Goal: Task Accomplishment & Management: Complete application form

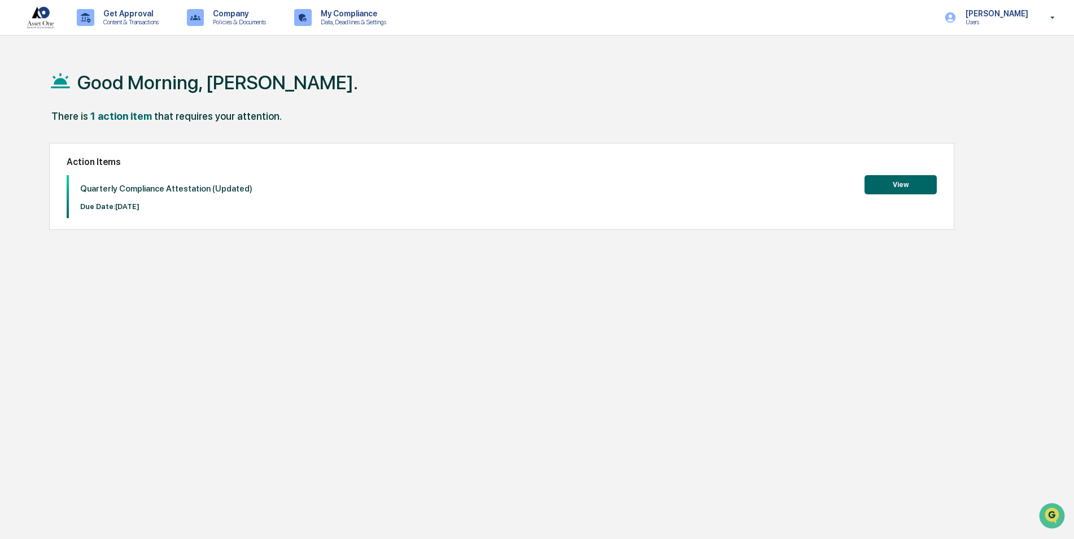
click at [876, 184] on button "View" at bounding box center [900, 184] width 72 height 19
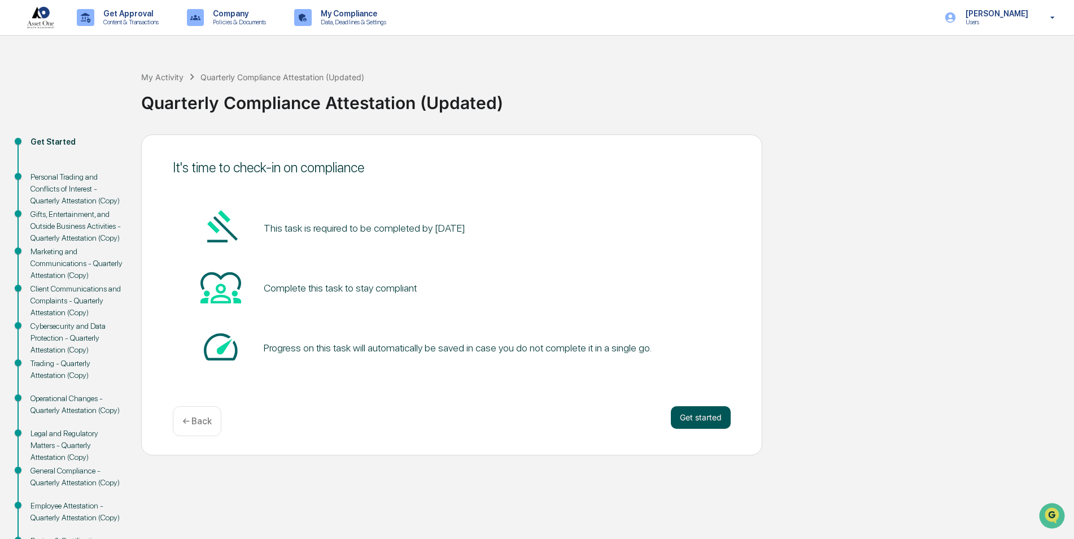
click at [728, 424] on button "Get started" at bounding box center [701, 417] width 60 height 23
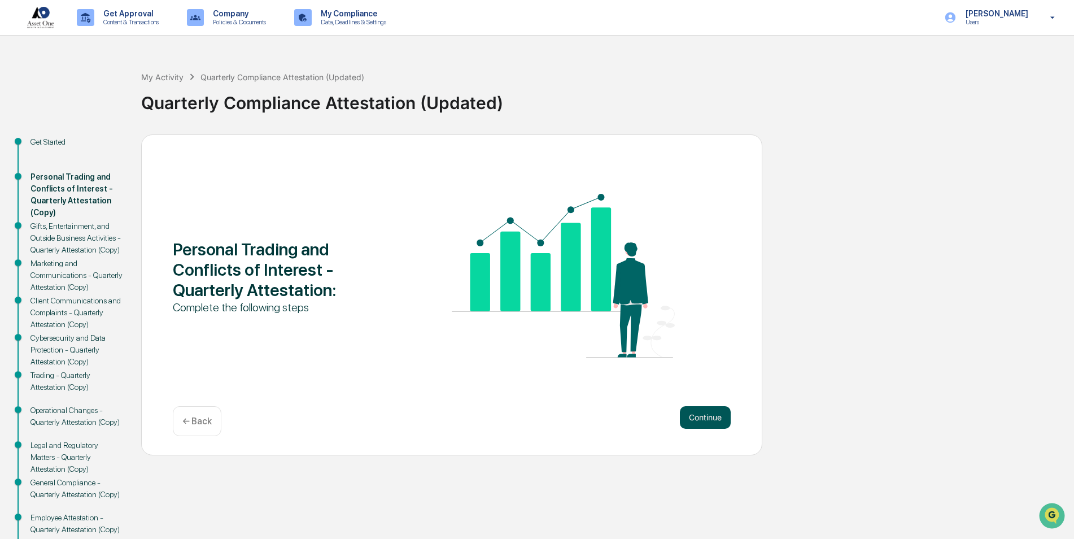
click at [720, 419] on button "Continue" at bounding box center [705, 417] width 51 height 23
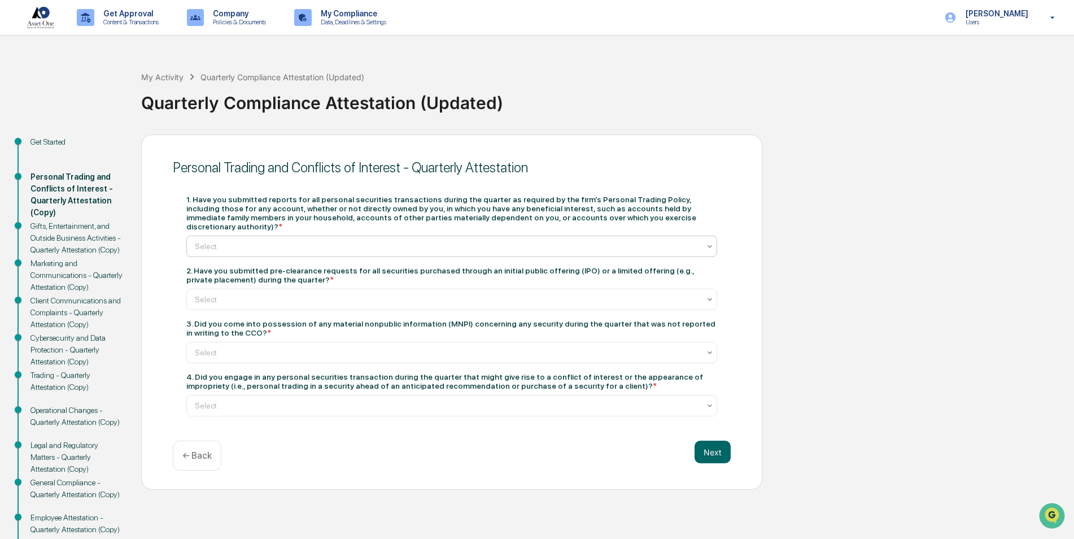
click at [335, 243] on div "Select" at bounding box center [447, 246] width 516 height 16
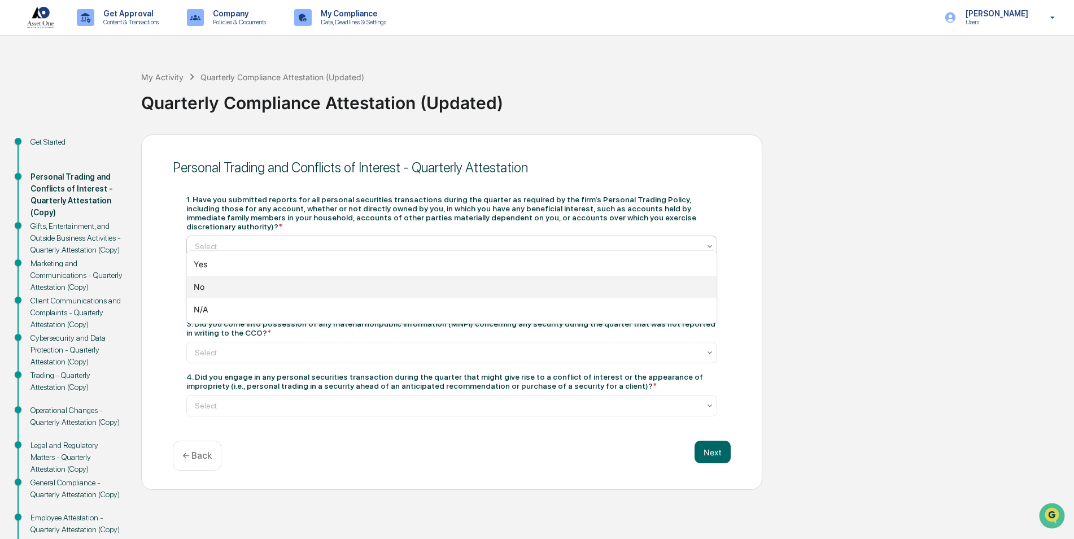
click at [261, 287] on div "No" at bounding box center [452, 287] width 530 height 23
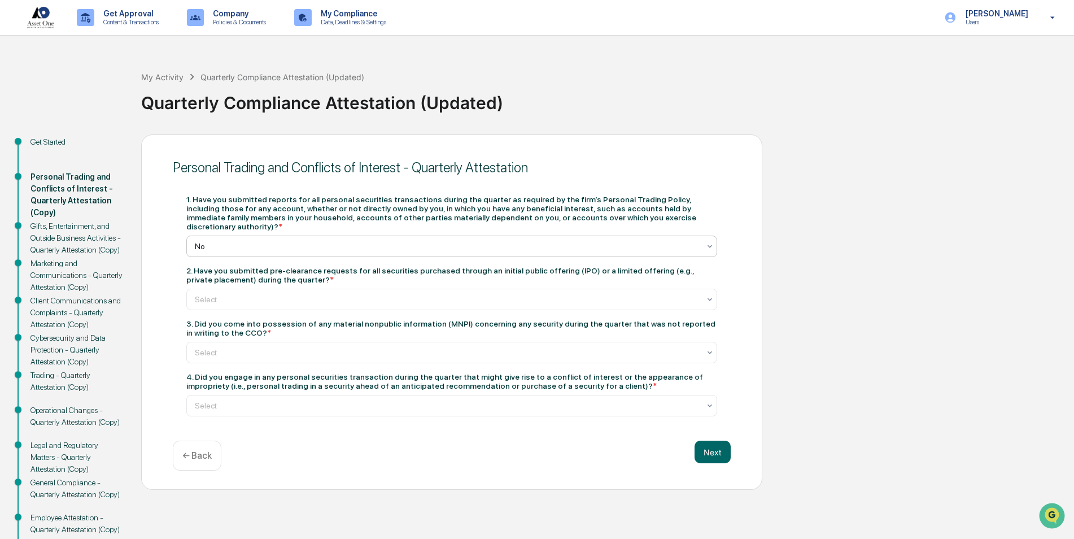
click at [261, 294] on div at bounding box center [447, 299] width 505 height 11
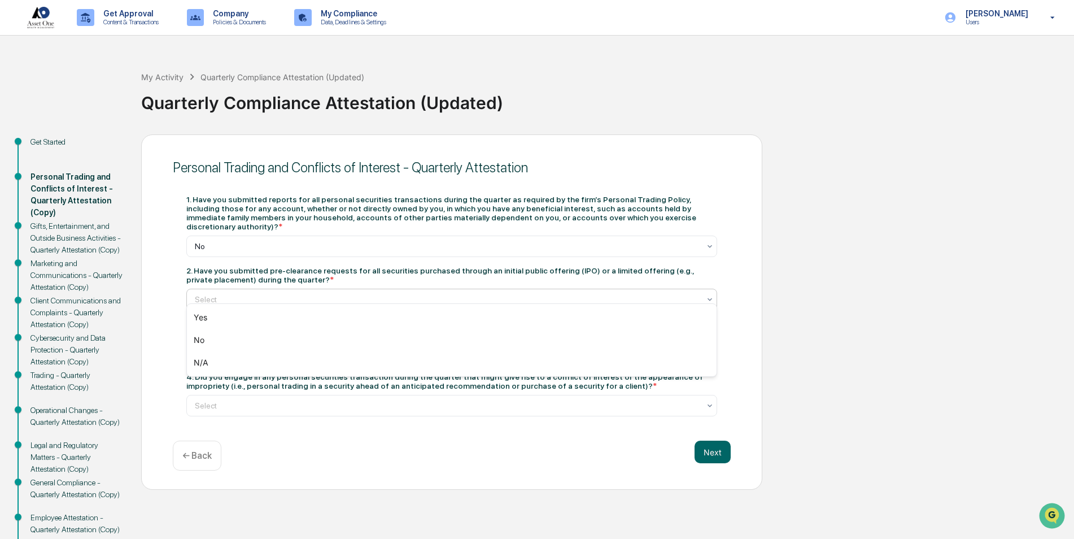
type input "*"
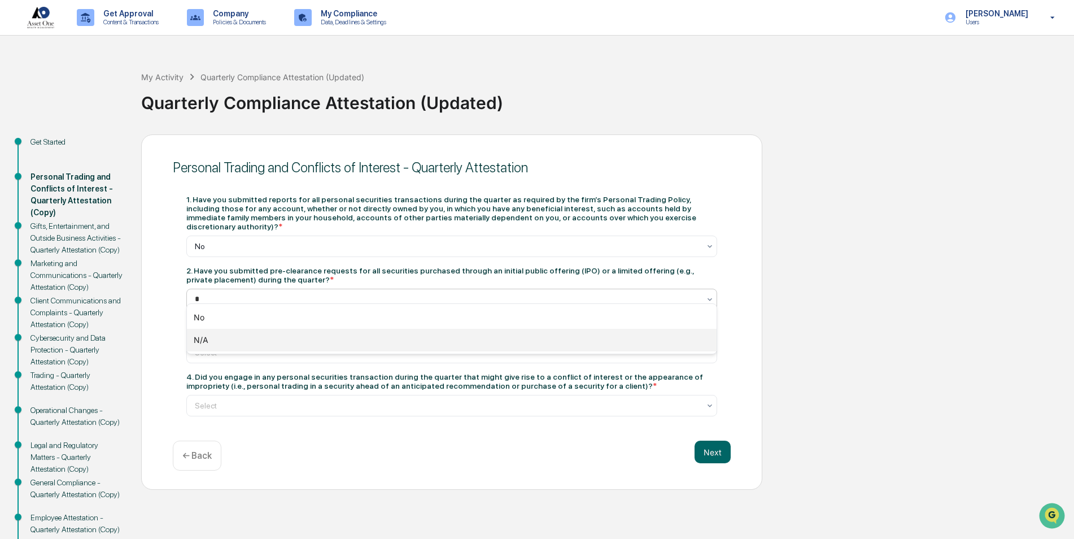
click at [228, 339] on div "N/A" at bounding box center [452, 340] width 530 height 23
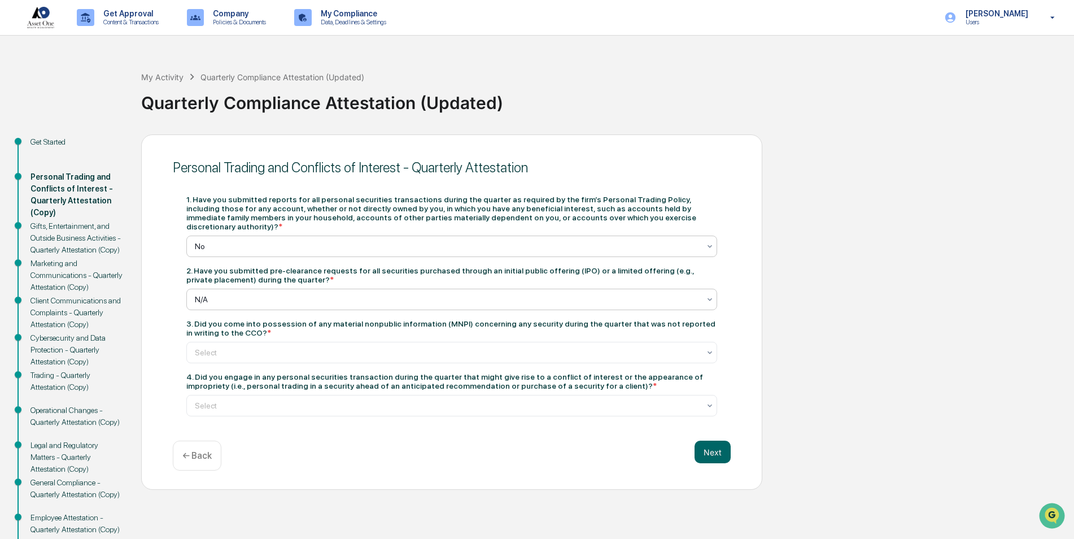
click at [222, 241] on div at bounding box center [447, 246] width 505 height 11
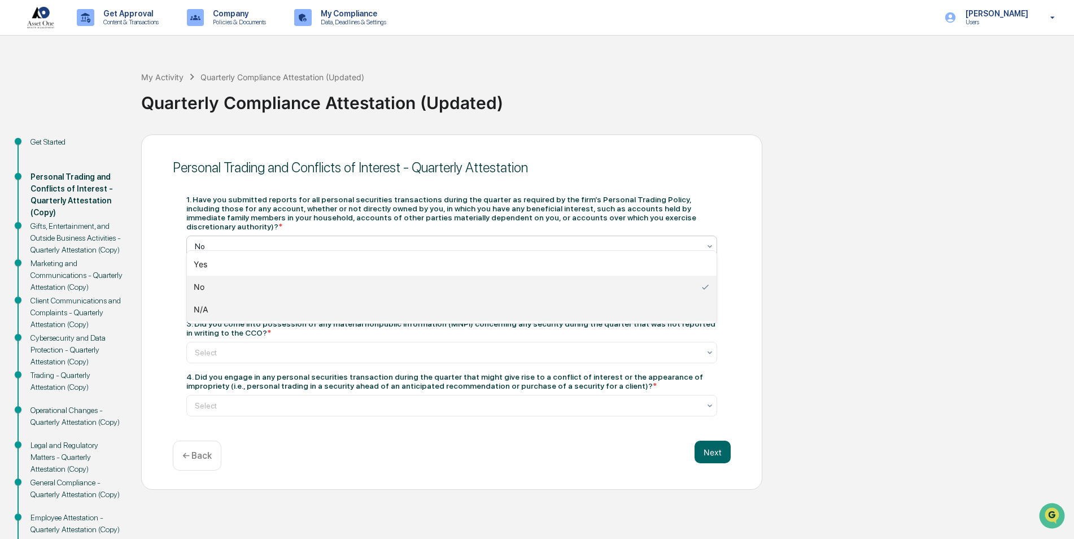
click at [225, 309] on div "N/A" at bounding box center [452, 309] width 530 height 23
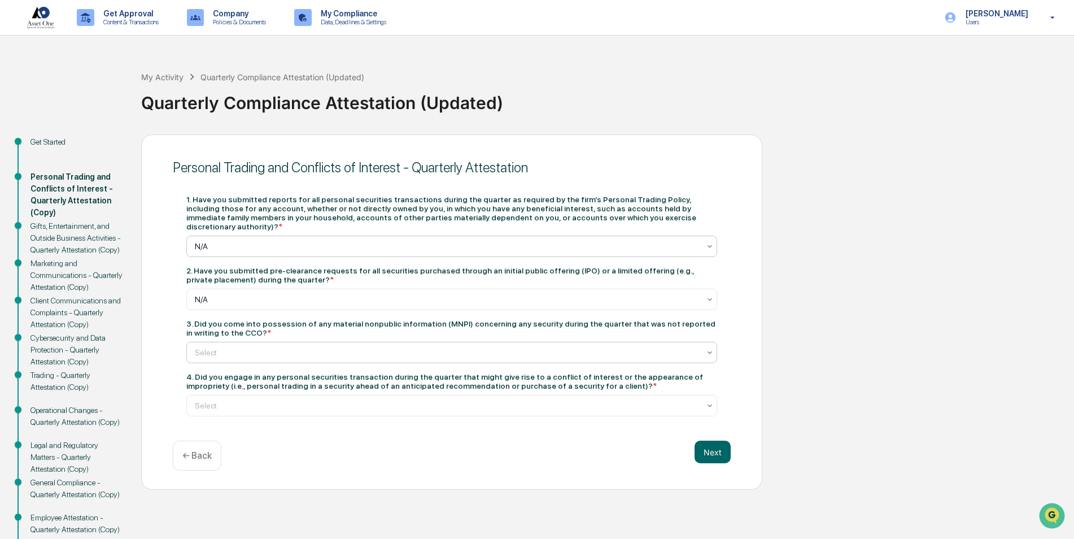
click at [228, 347] on div at bounding box center [447, 352] width 505 height 11
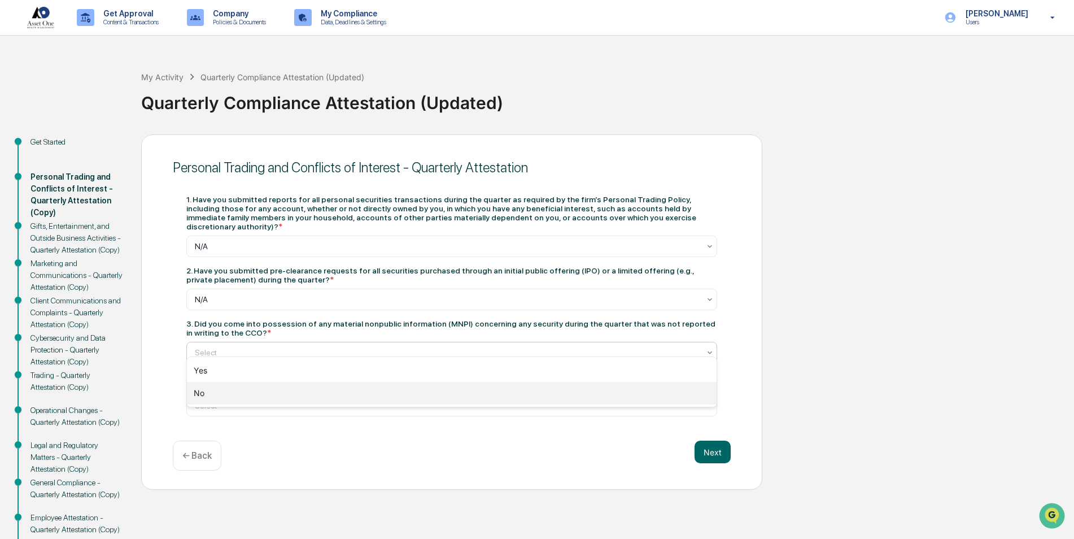
click at [228, 397] on div "No" at bounding box center [452, 393] width 530 height 23
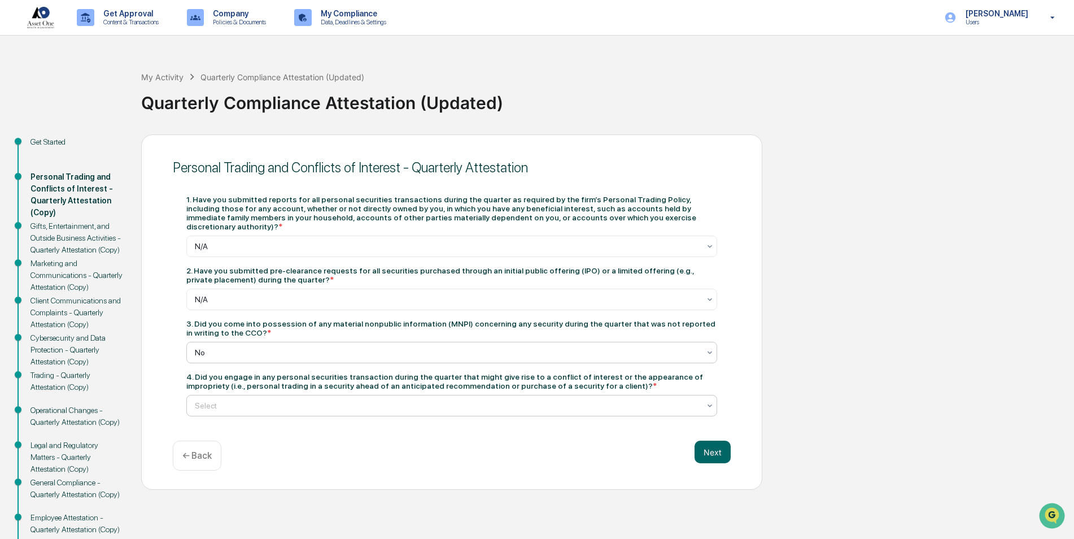
click at [243, 400] on div at bounding box center [447, 405] width 505 height 11
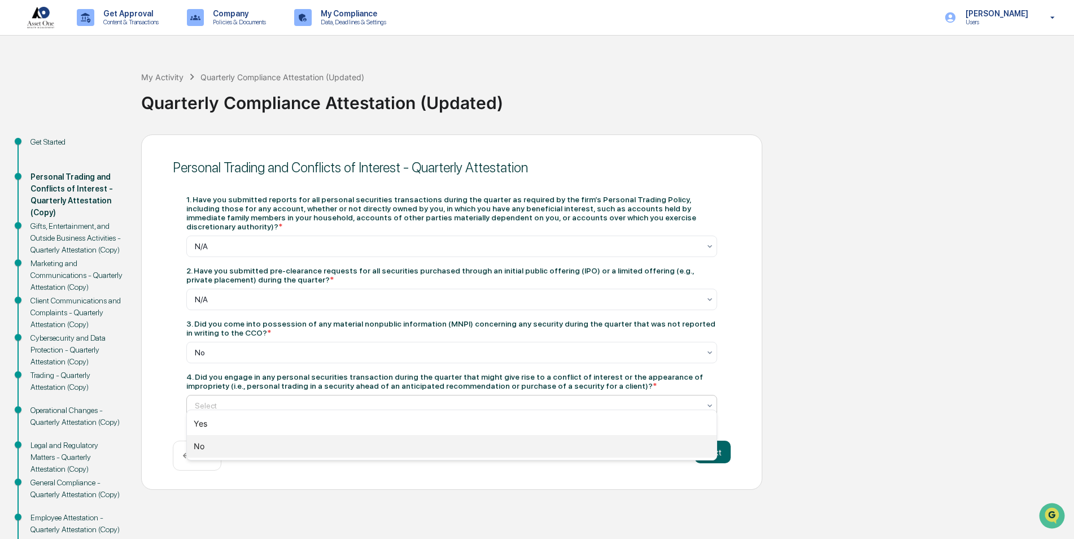
click at [242, 440] on div "No" at bounding box center [452, 446] width 530 height 23
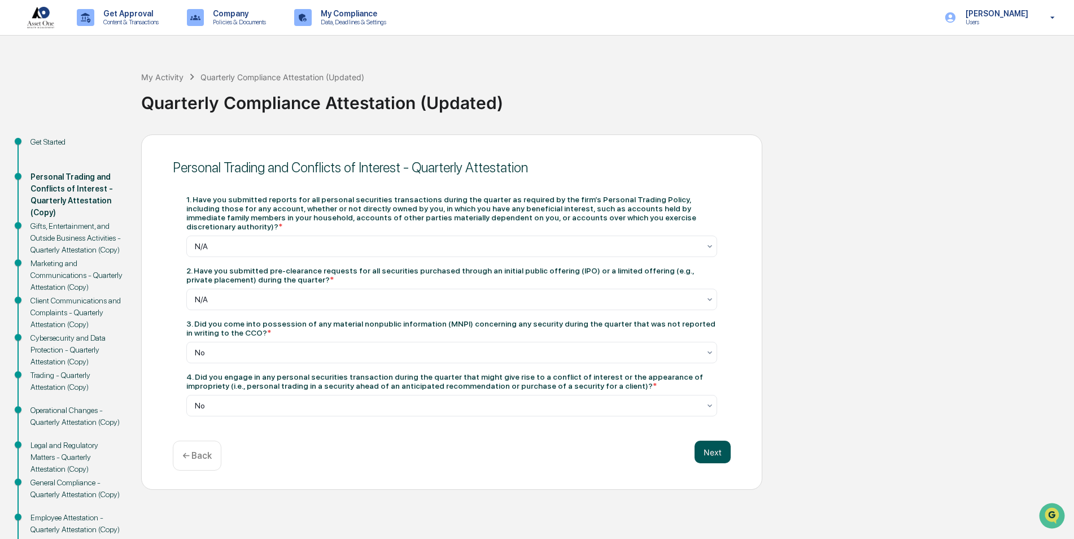
click at [723, 440] on button "Next" at bounding box center [712, 451] width 36 height 23
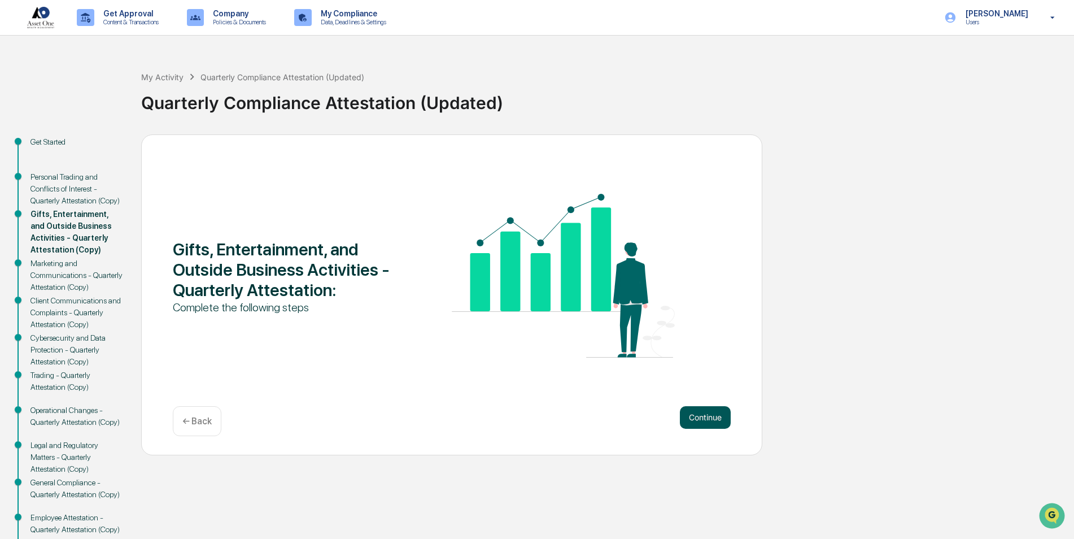
click at [699, 423] on button "Continue" at bounding box center [705, 417] width 51 height 23
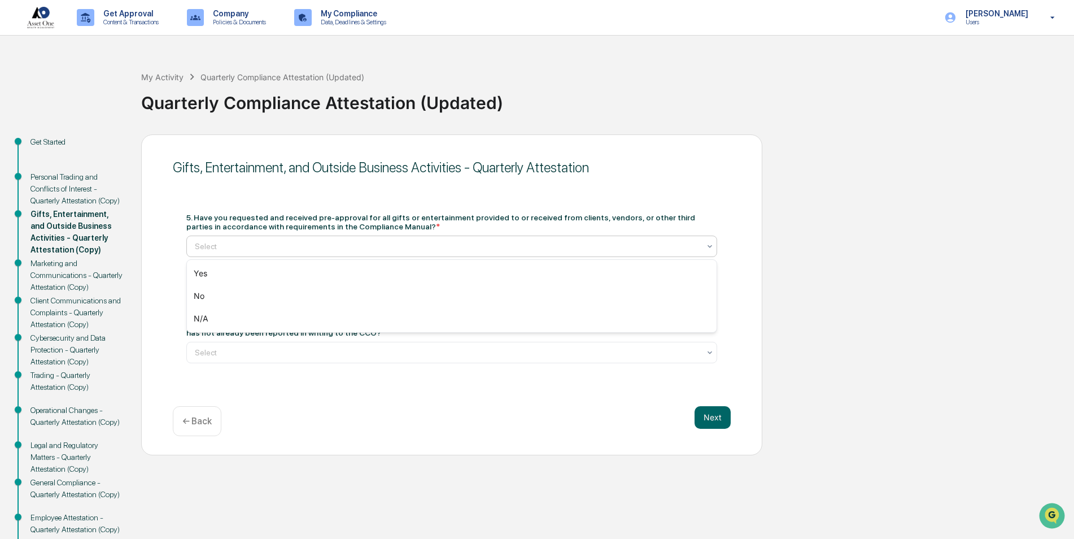
click at [339, 237] on div "Select" at bounding box center [451, 245] width 531 height 21
click at [276, 318] on div "N/A" at bounding box center [452, 318] width 530 height 23
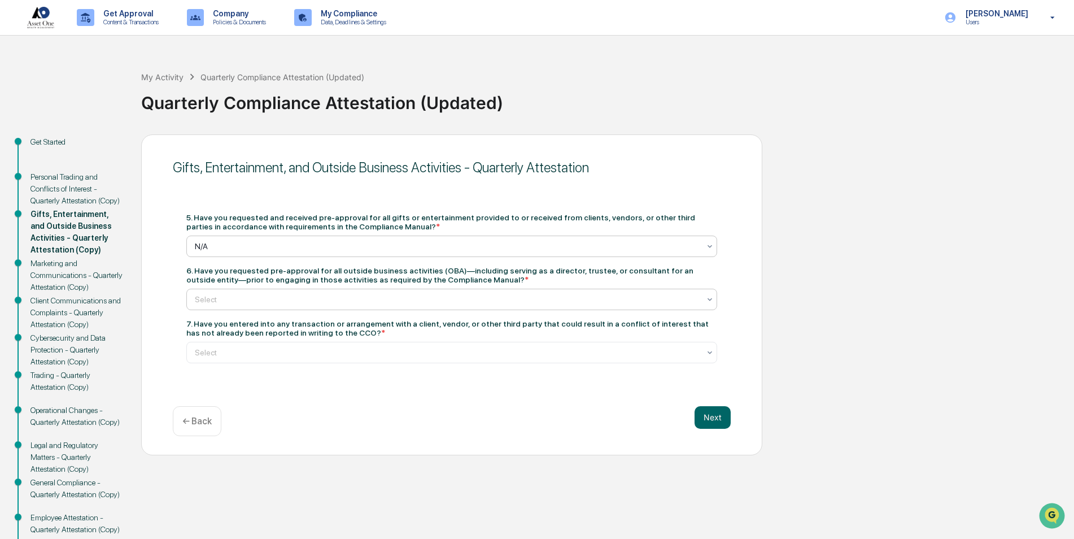
click at [286, 298] on div at bounding box center [447, 299] width 505 height 11
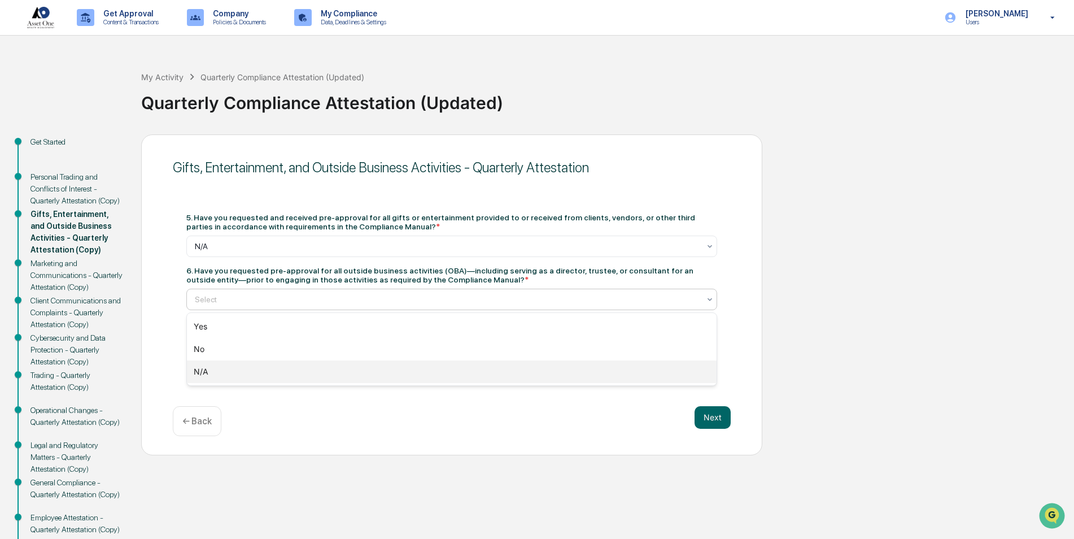
click at [277, 370] on div "N/A" at bounding box center [452, 371] width 530 height 23
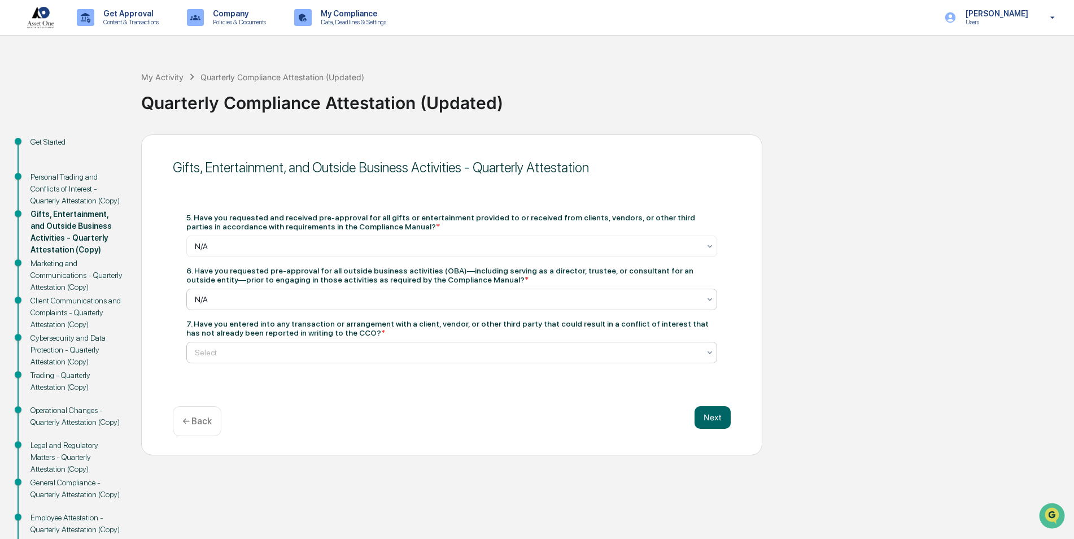
click at [293, 357] on div at bounding box center [447, 352] width 505 height 11
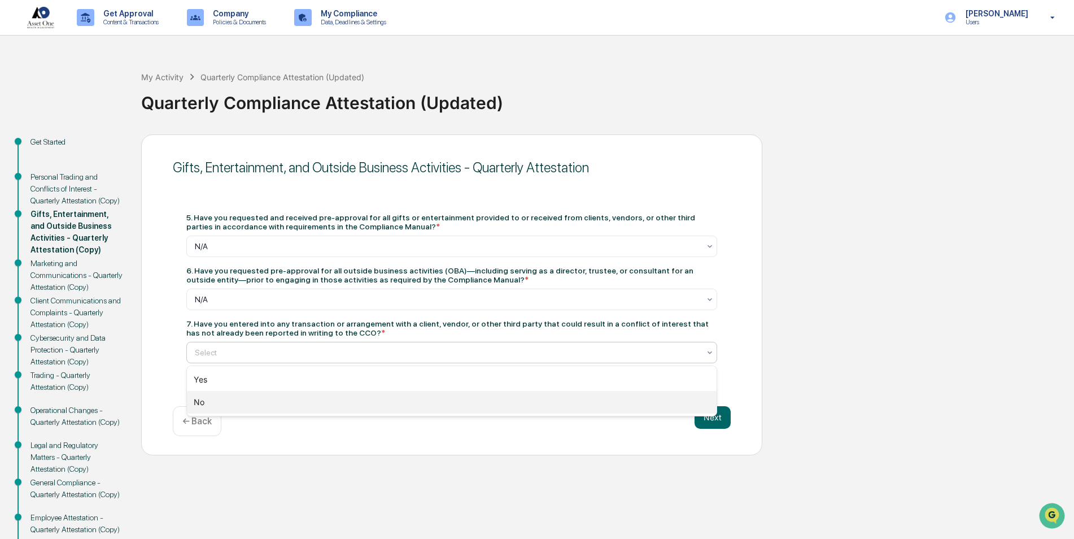
click at [288, 407] on div "No" at bounding box center [452, 402] width 530 height 23
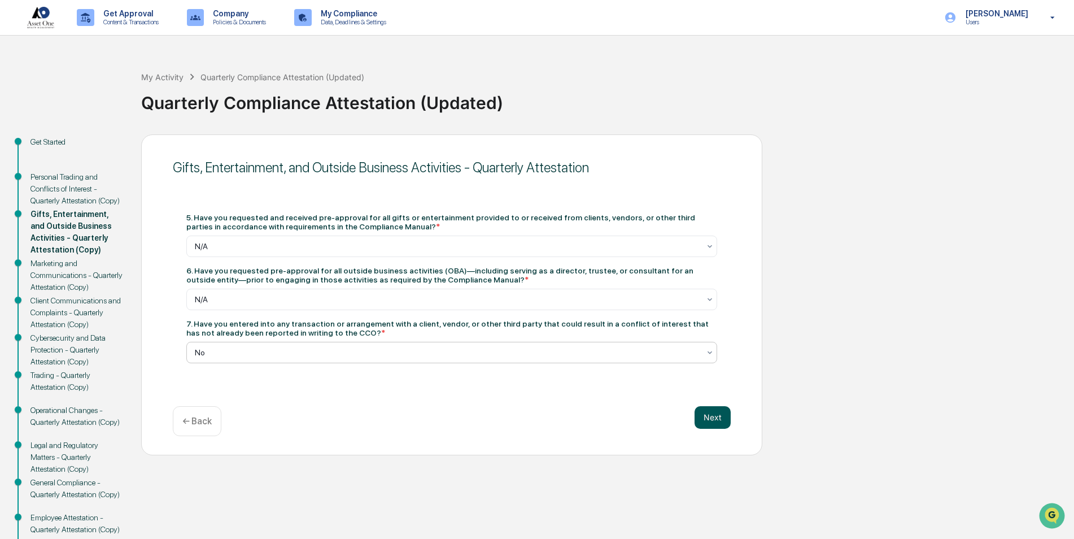
click at [716, 425] on button "Next" at bounding box center [712, 417] width 36 height 23
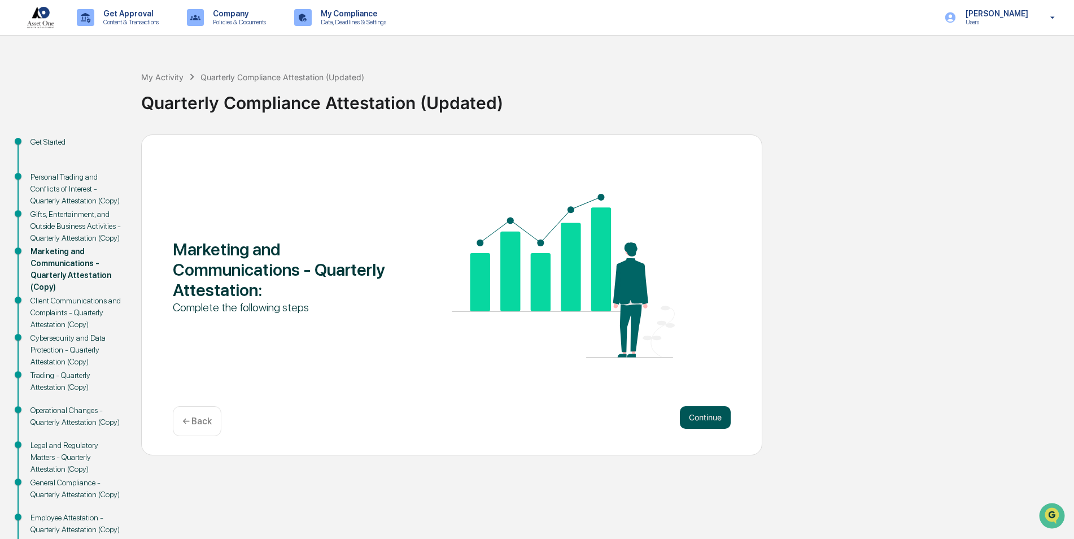
click at [692, 417] on button "Continue" at bounding box center [705, 417] width 51 height 23
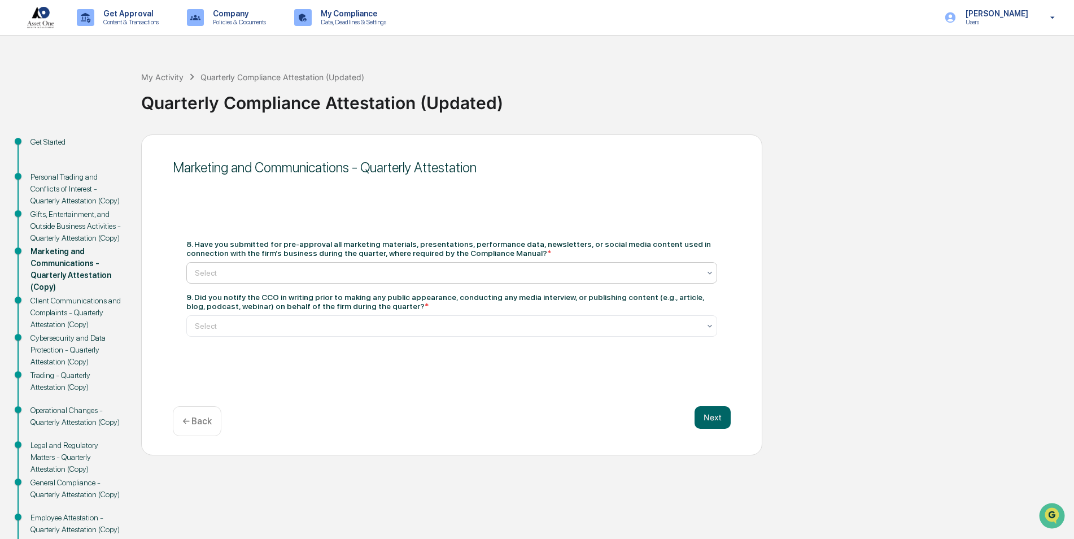
click at [346, 270] on div at bounding box center [447, 272] width 505 height 11
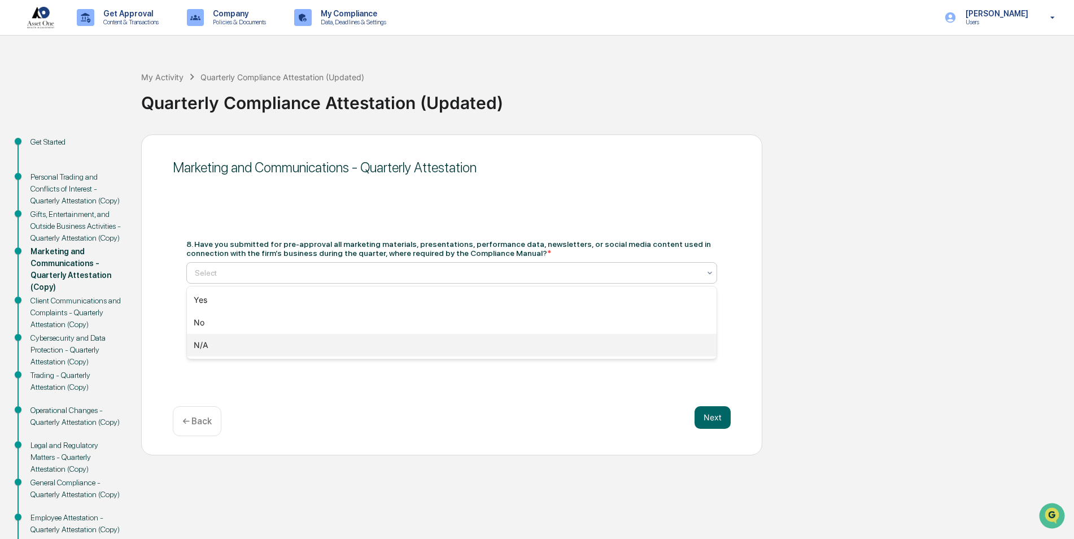
click at [292, 344] on div "N/A" at bounding box center [452, 345] width 530 height 23
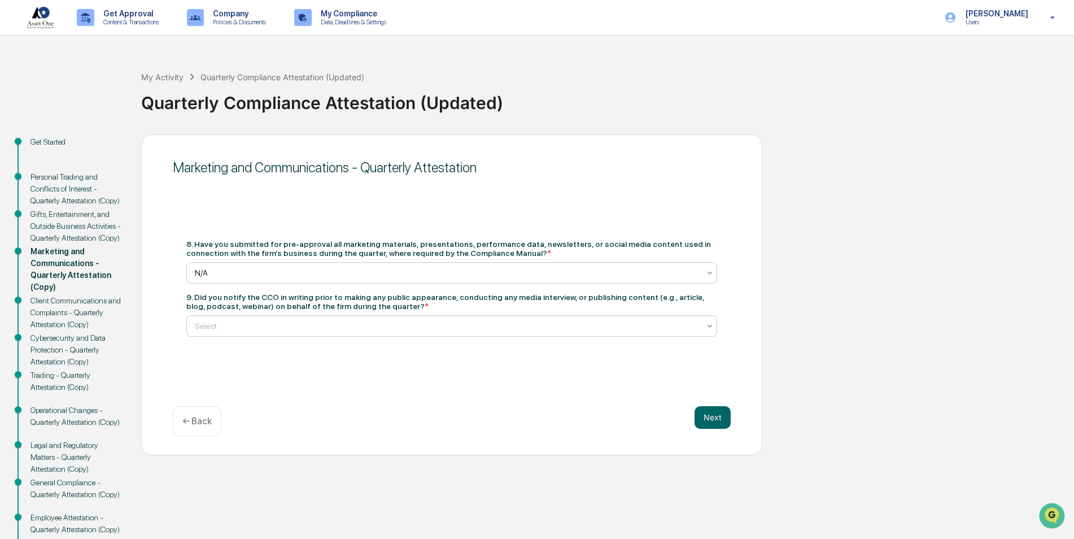
click at [277, 319] on div "Select" at bounding box center [447, 326] width 516 height 16
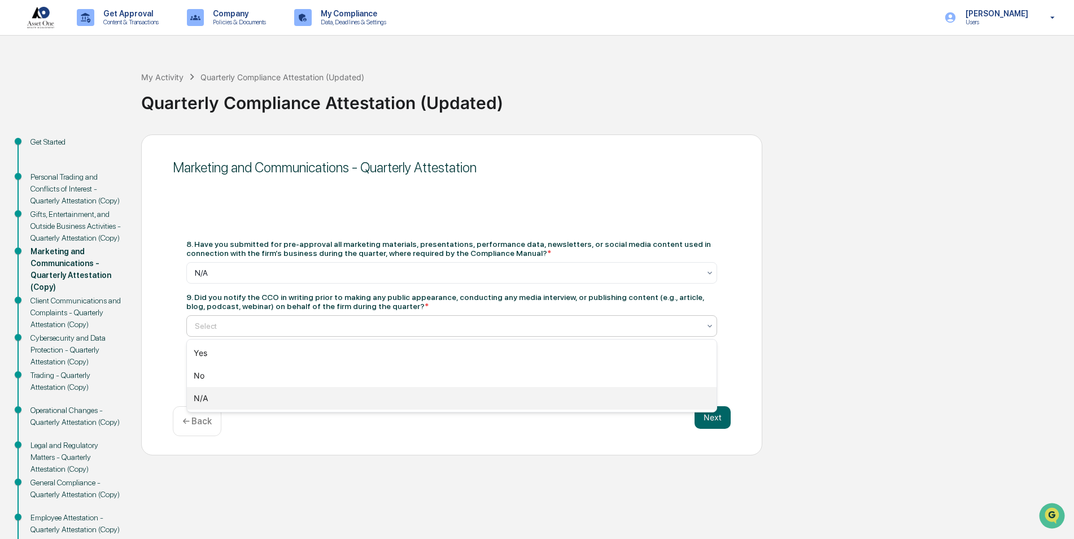
click at [261, 393] on div "N/A" at bounding box center [452, 398] width 530 height 23
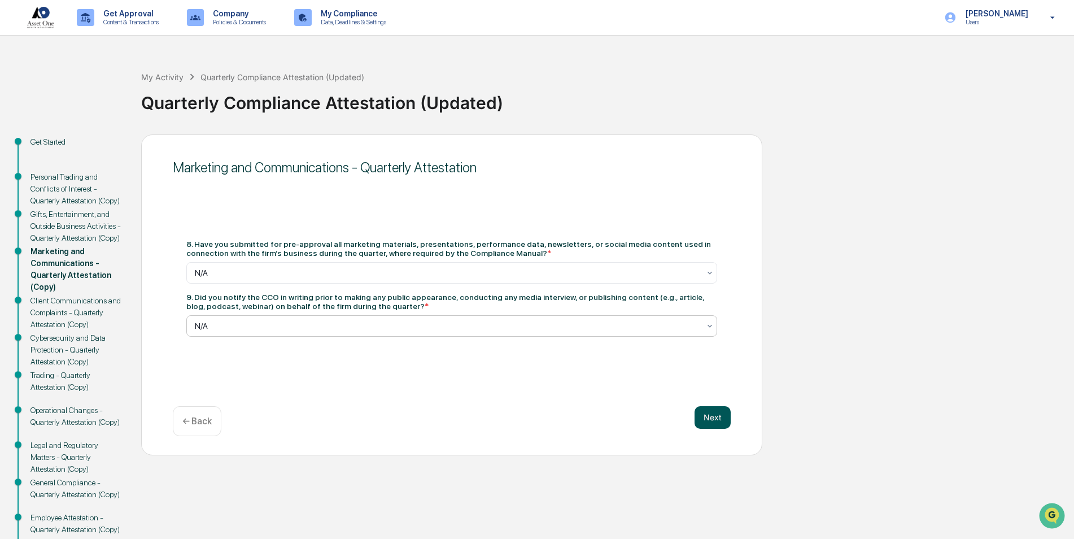
click at [708, 415] on button "Next" at bounding box center [712, 417] width 36 height 23
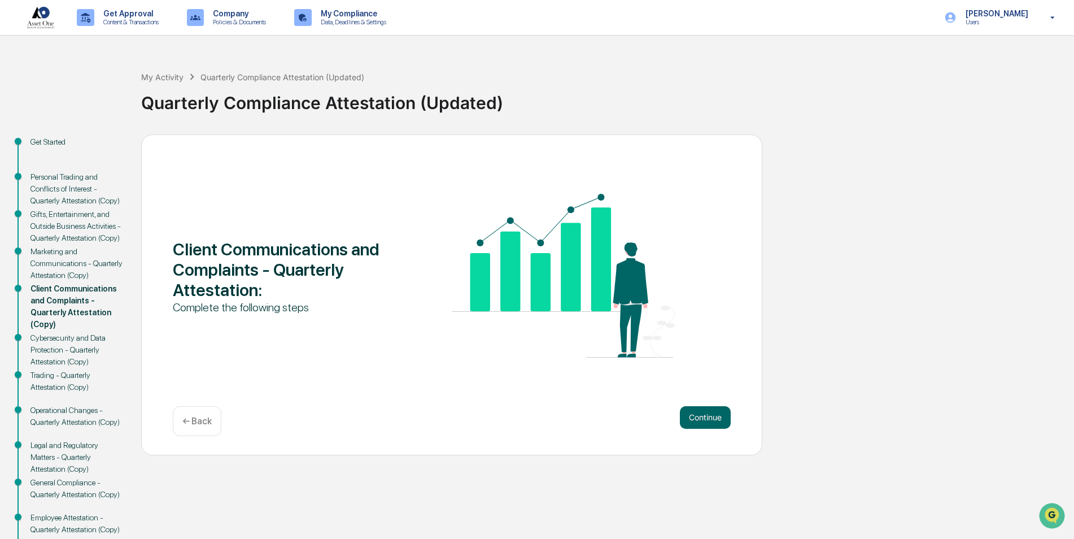
click at [708, 415] on button "Continue" at bounding box center [705, 417] width 51 height 23
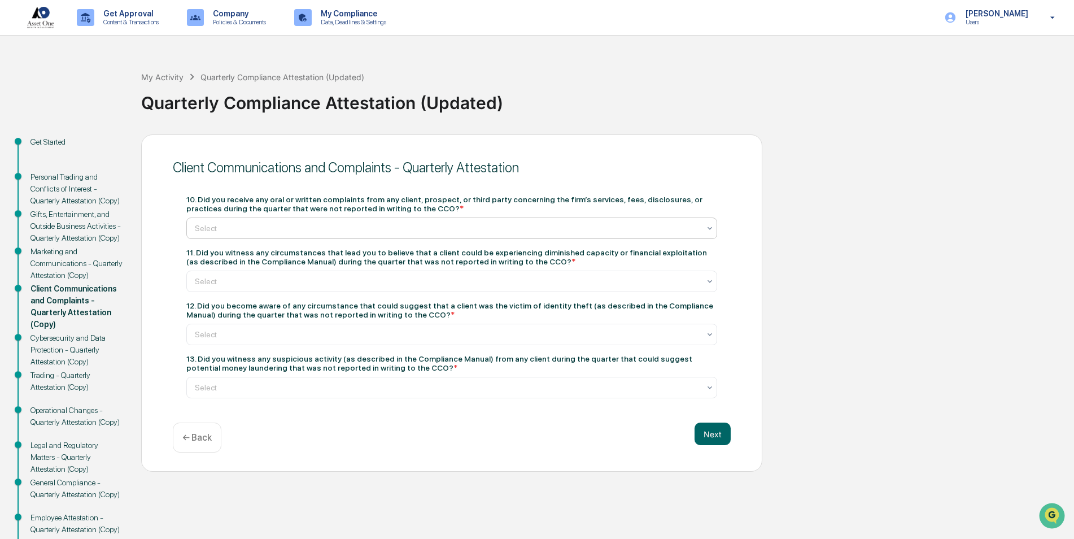
click at [337, 225] on div at bounding box center [447, 227] width 505 height 11
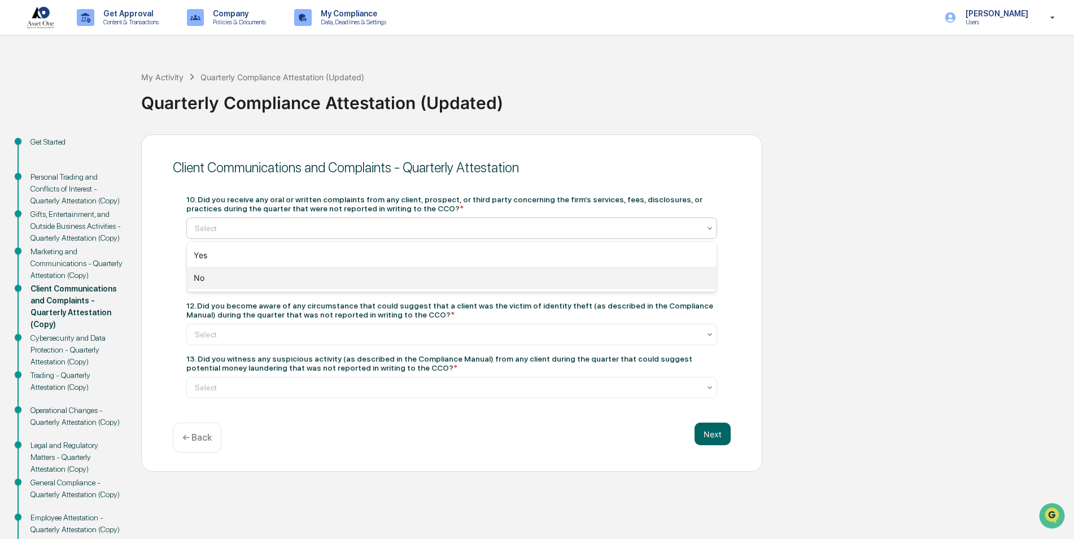
click at [322, 276] on div "No" at bounding box center [452, 278] width 530 height 23
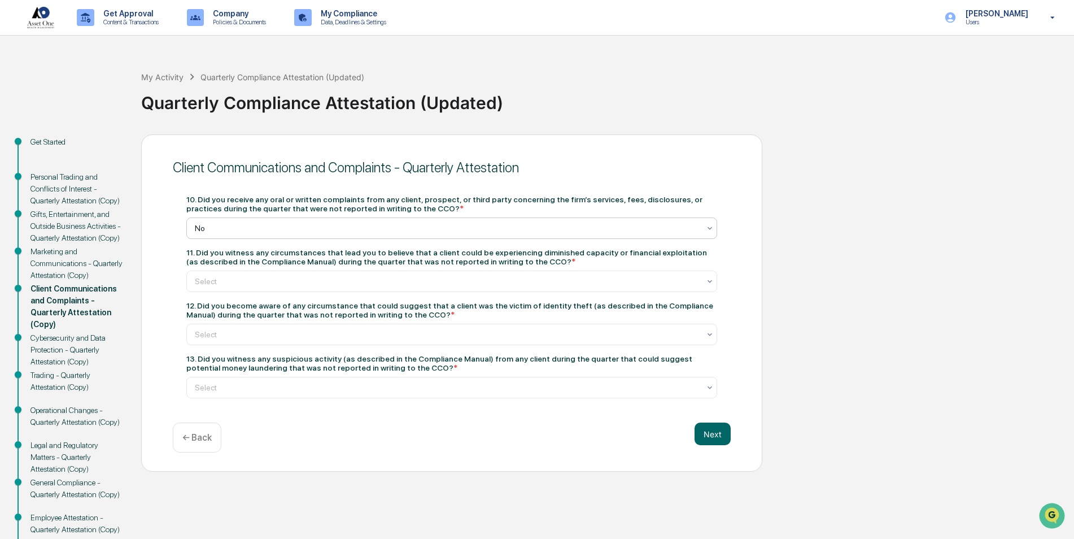
click at [322, 276] on div at bounding box center [447, 281] width 505 height 11
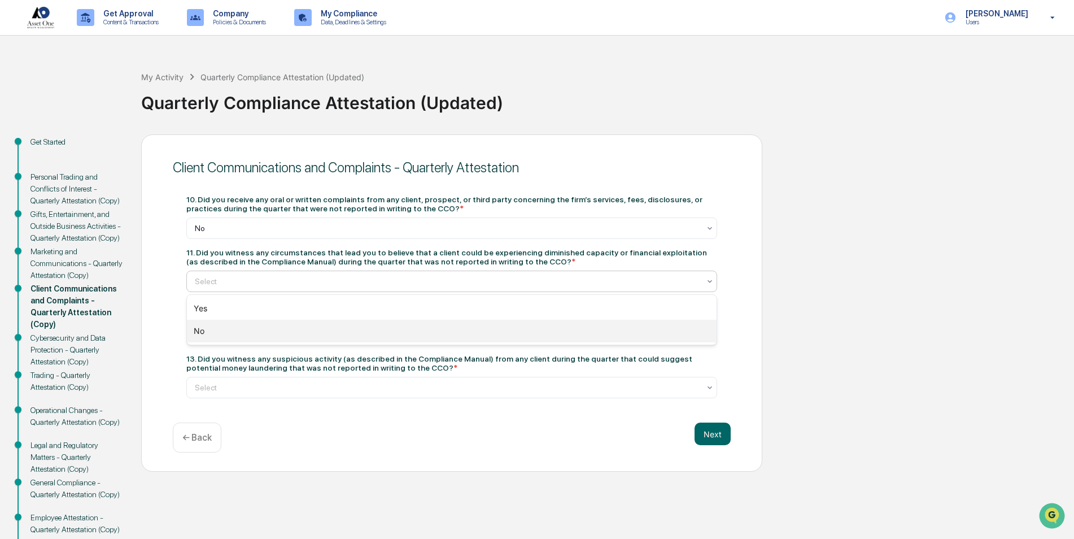
click at [276, 335] on div "No" at bounding box center [452, 331] width 530 height 23
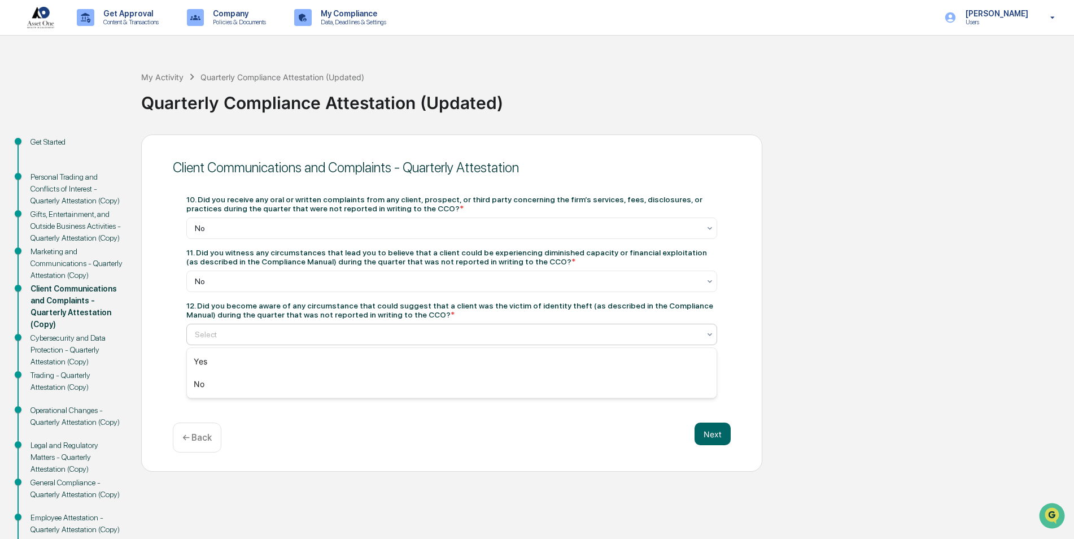
click at [276, 331] on div at bounding box center [447, 334] width 505 height 11
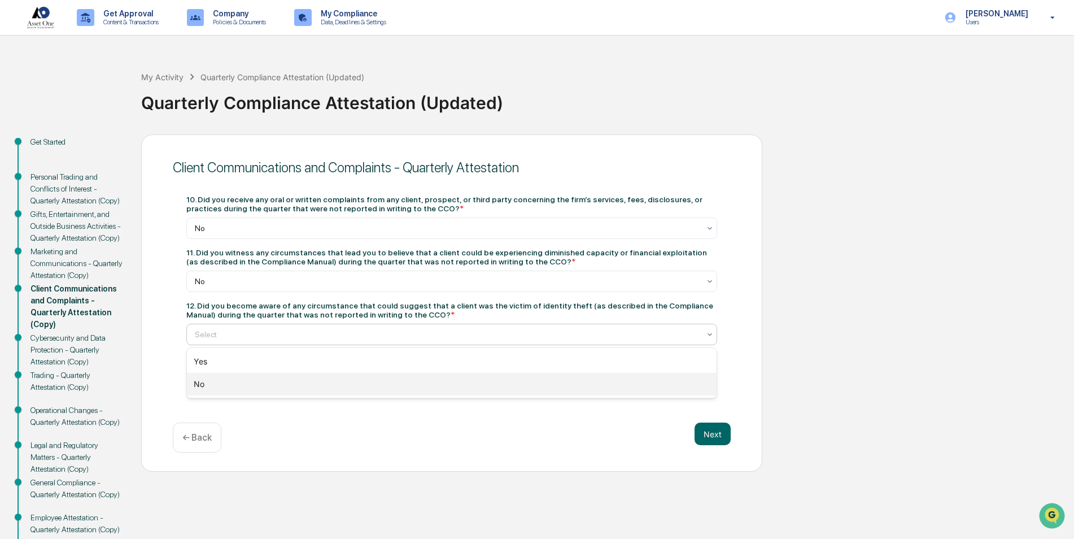
click at [263, 383] on div "No" at bounding box center [452, 384] width 530 height 23
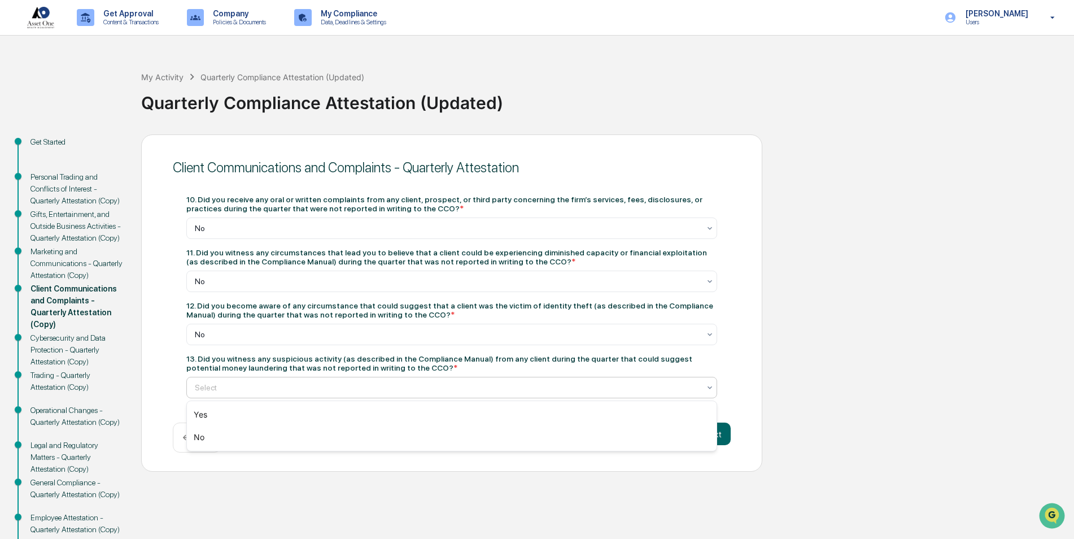
click at [255, 384] on div at bounding box center [447, 387] width 505 height 11
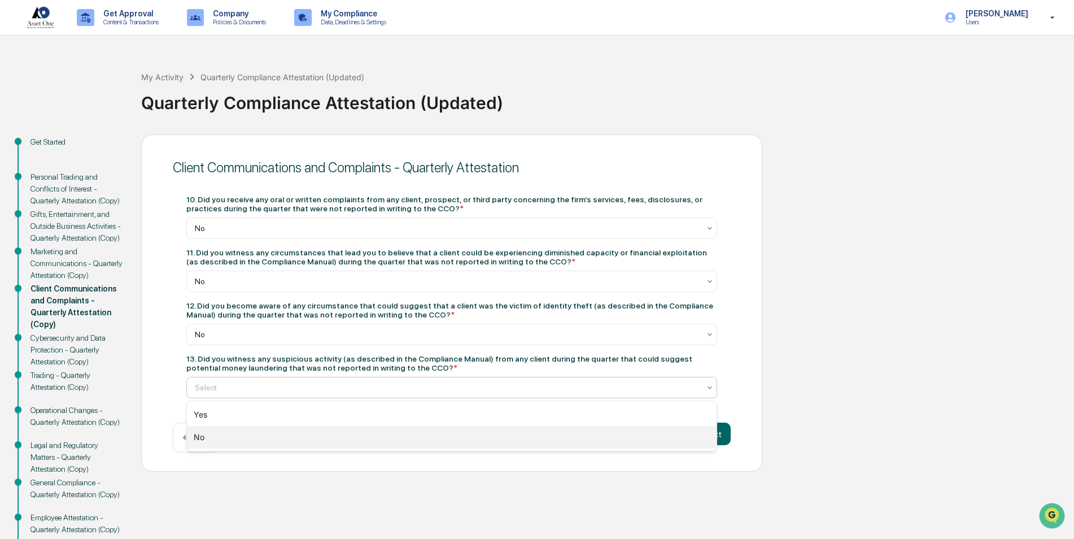
click at [234, 435] on div "No" at bounding box center [452, 437] width 530 height 23
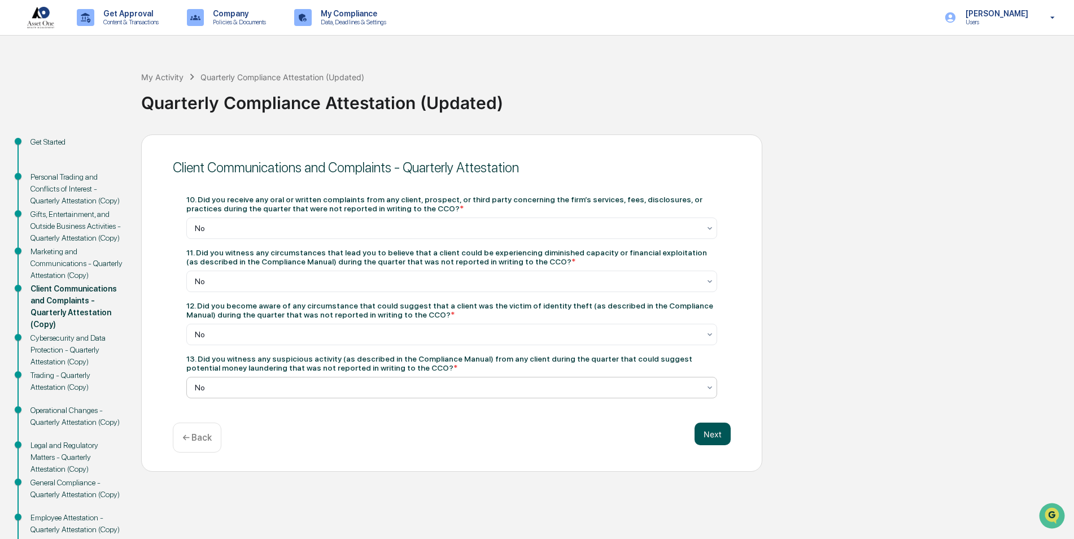
click at [697, 431] on button "Next" at bounding box center [712, 433] width 36 height 23
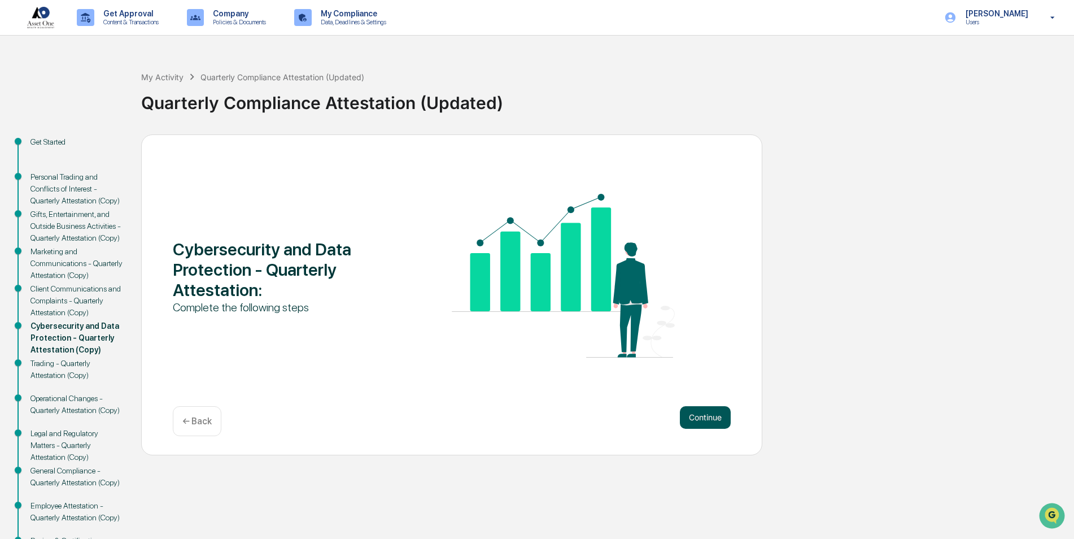
click at [697, 418] on button "Continue" at bounding box center [705, 417] width 51 height 23
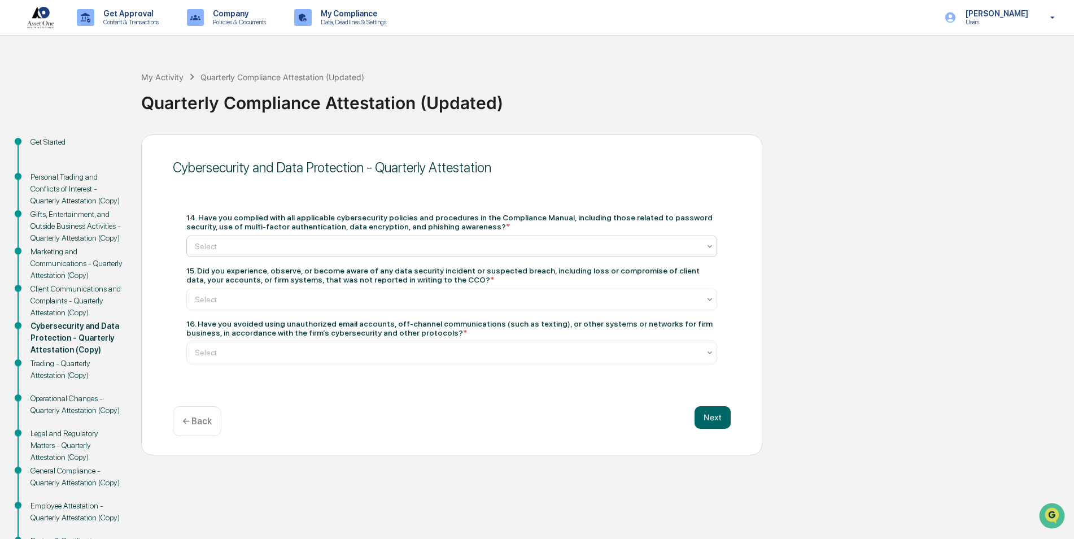
click at [335, 250] on div at bounding box center [447, 246] width 505 height 11
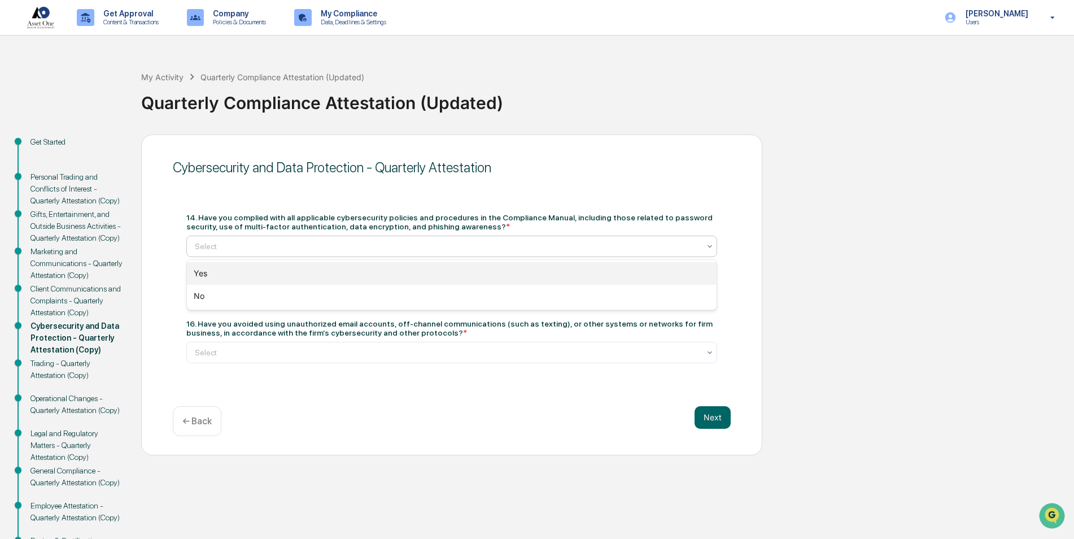
click at [324, 273] on div "Yes" at bounding box center [452, 273] width 530 height 23
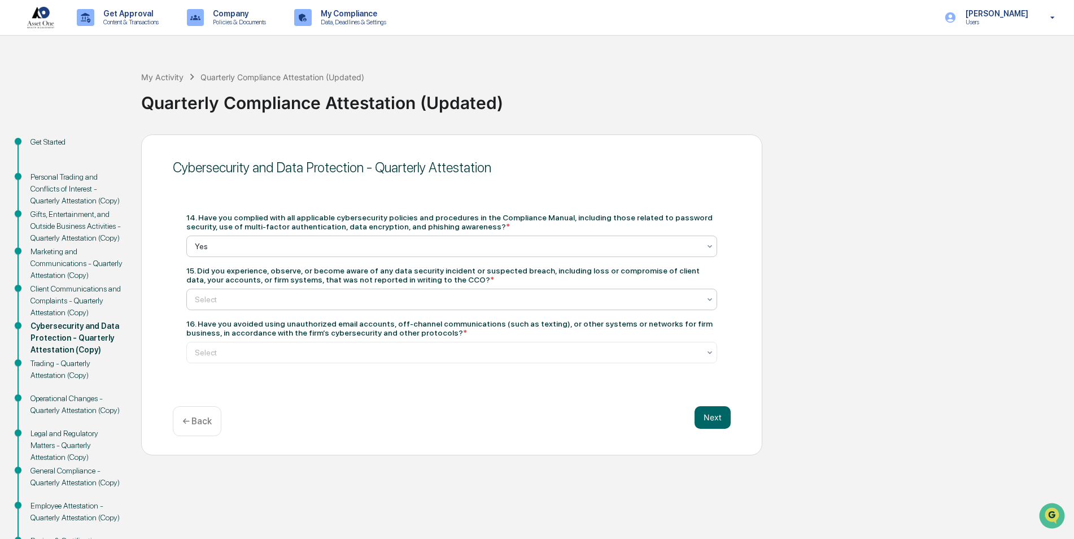
click at [307, 302] on div at bounding box center [447, 299] width 505 height 11
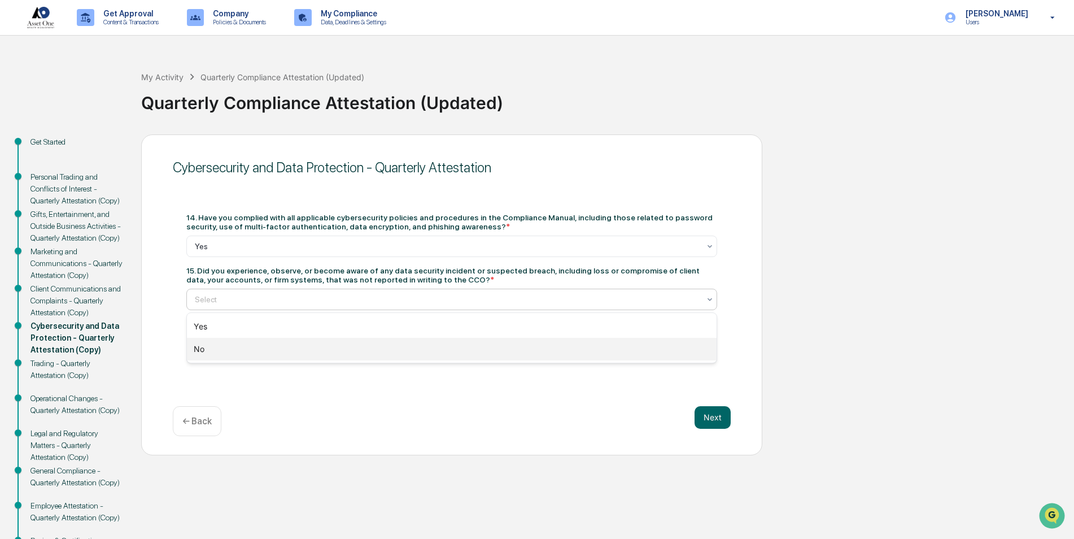
click at [295, 349] on div "No" at bounding box center [452, 349] width 530 height 23
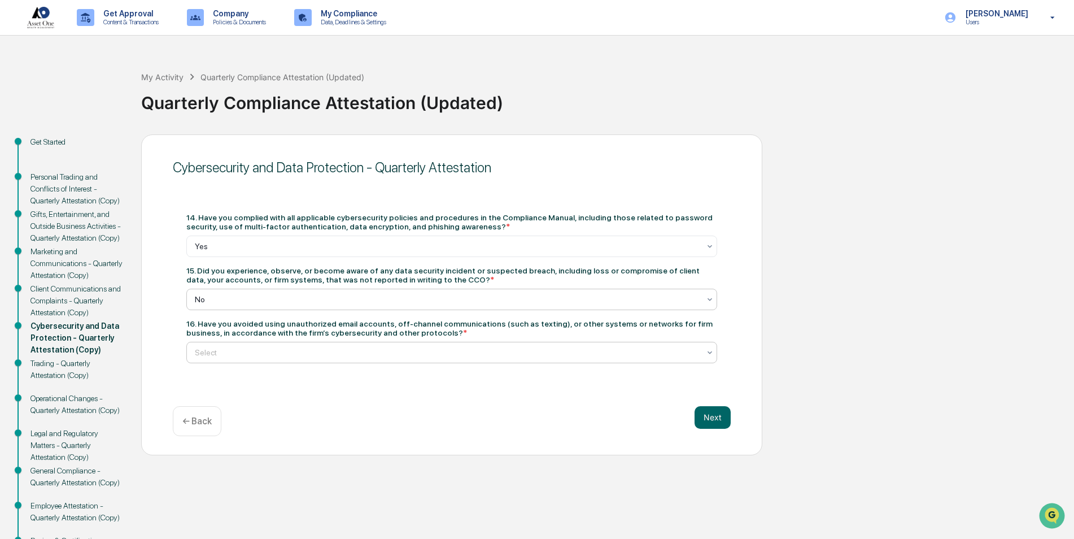
click at [295, 350] on div at bounding box center [447, 352] width 505 height 11
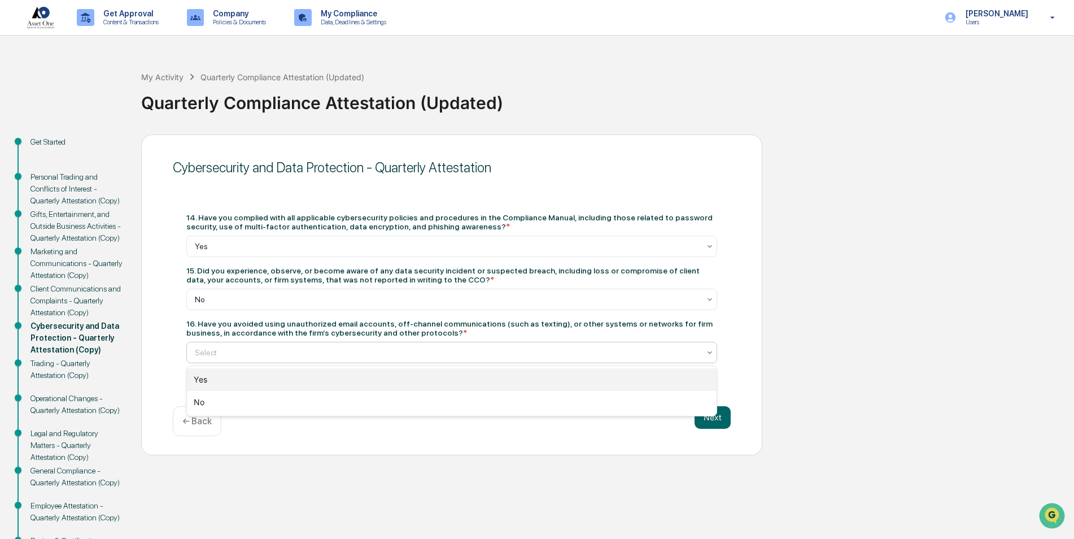
click at [283, 378] on div "Yes" at bounding box center [452, 379] width 530 height 23
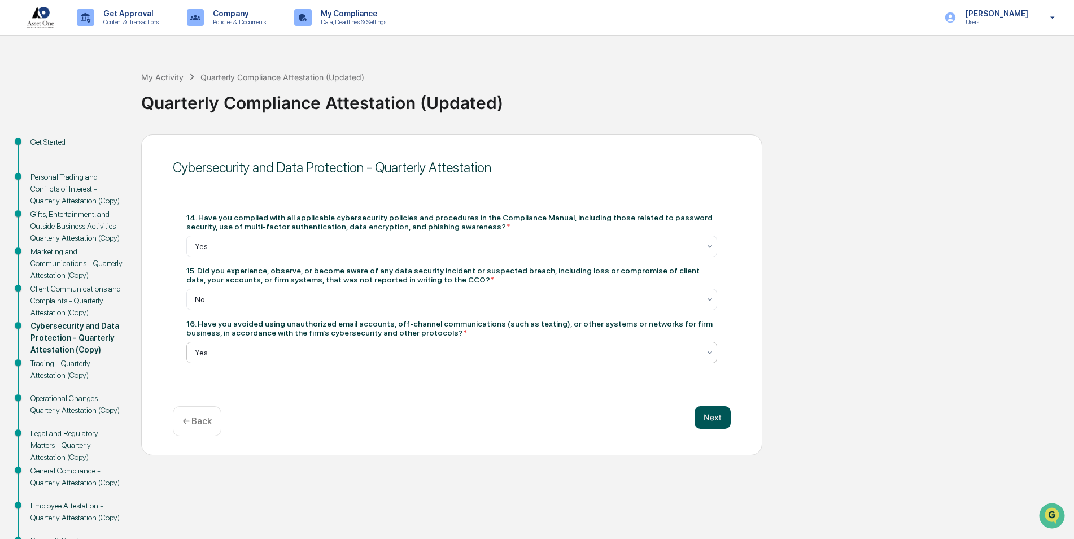
click at [704, 417] on button "Next" at bounding box center [712, 417] width 36 height 23
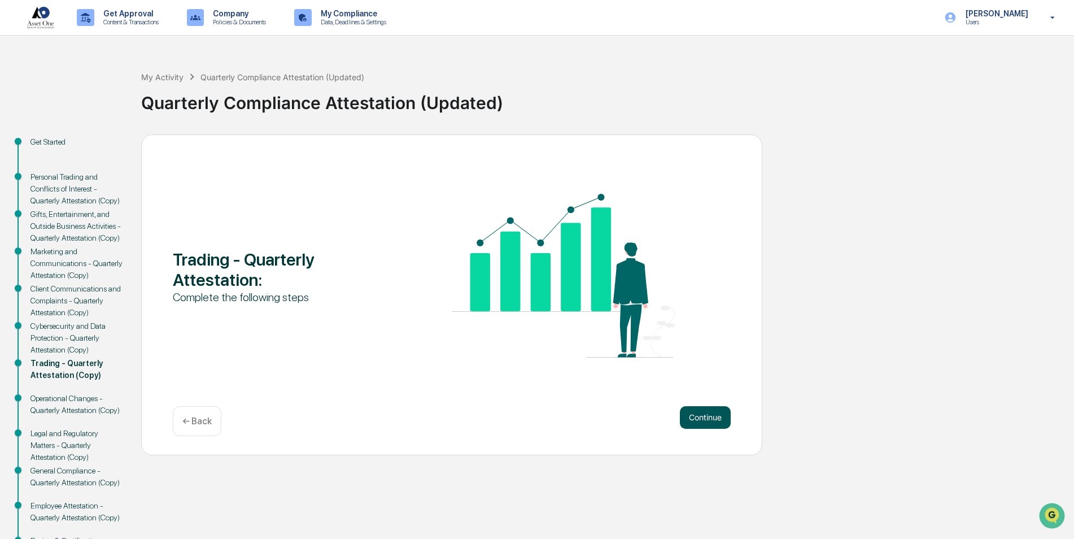
click at [711, 408] on button "Continue" at bounding box center [705, 417] width 51 height 23
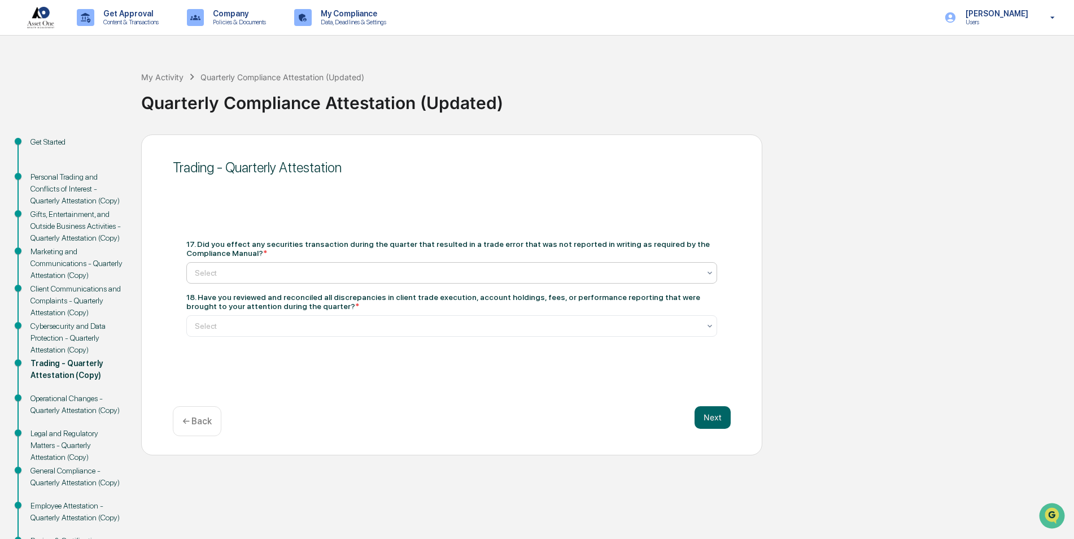
click at [368, 267] on div at bounding box center [447, 272] width 505 height 11
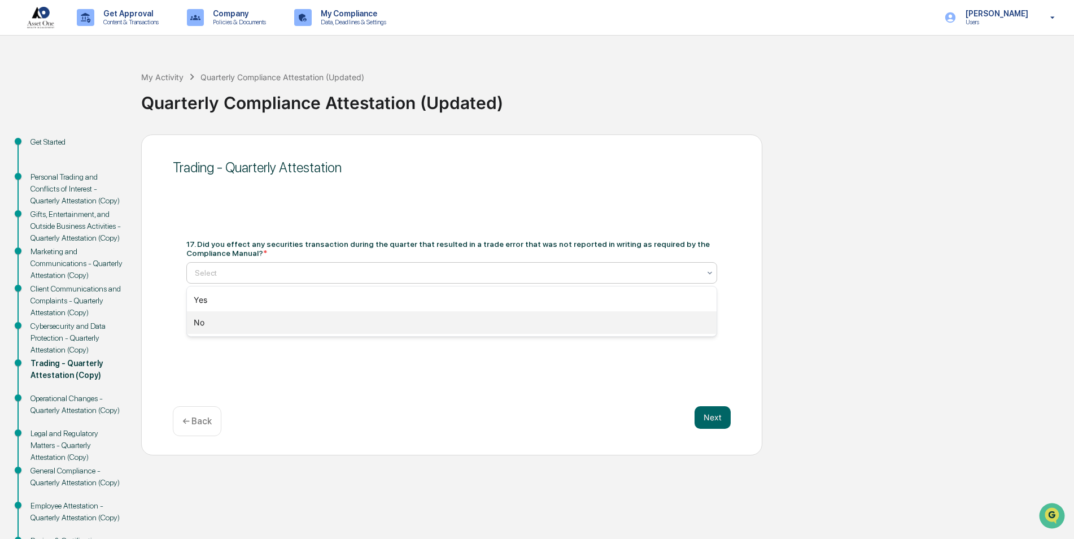
click at [346, 320] on div "No" at bounding box center [452, 322] width 530 height 23
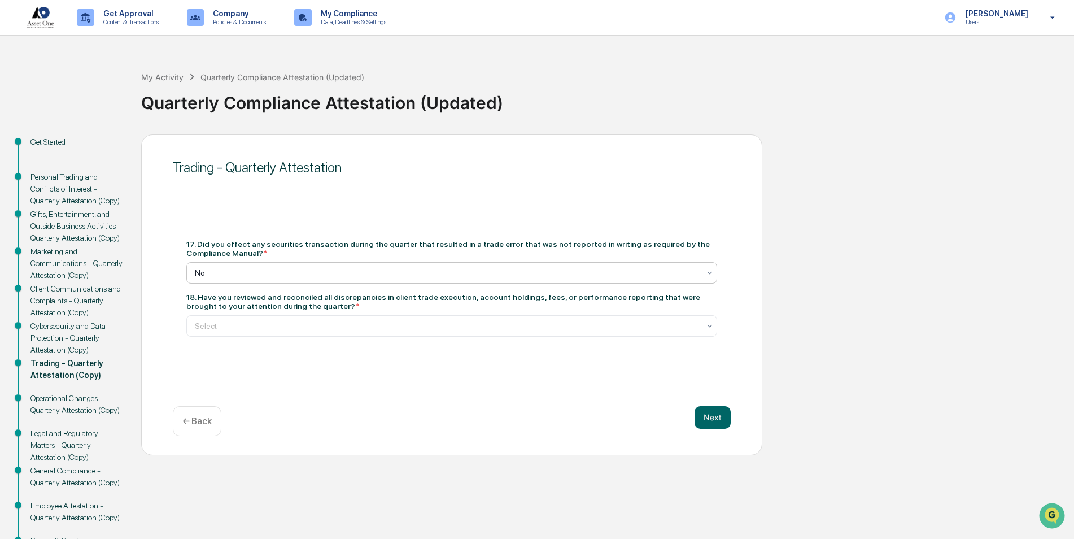
click at [346, 320] on div at bounding box center [447, 325] width 505 height 11
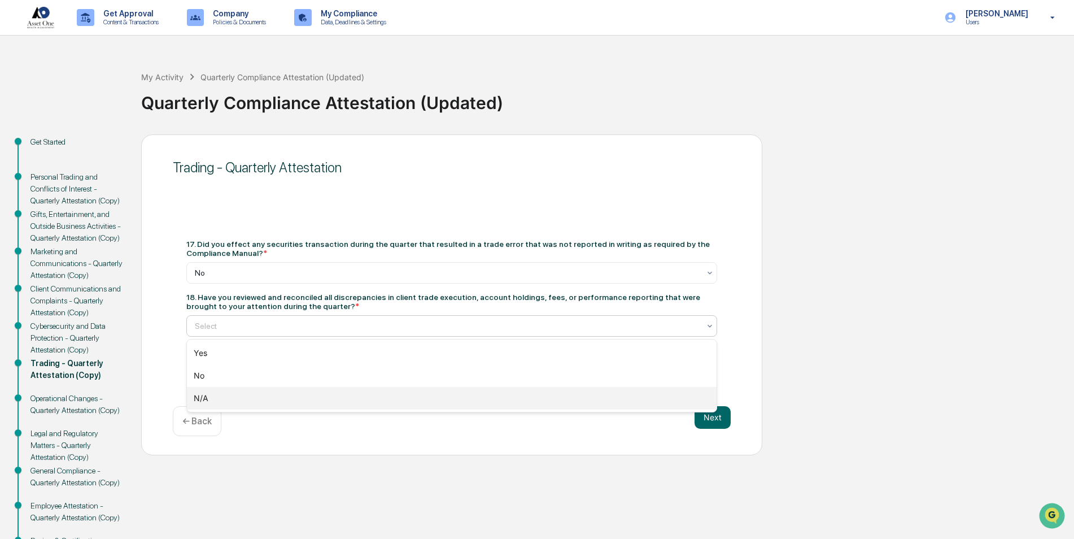
click at [278, 393] on div "N/A" at bounding box center [452, 398] width 530 height 23
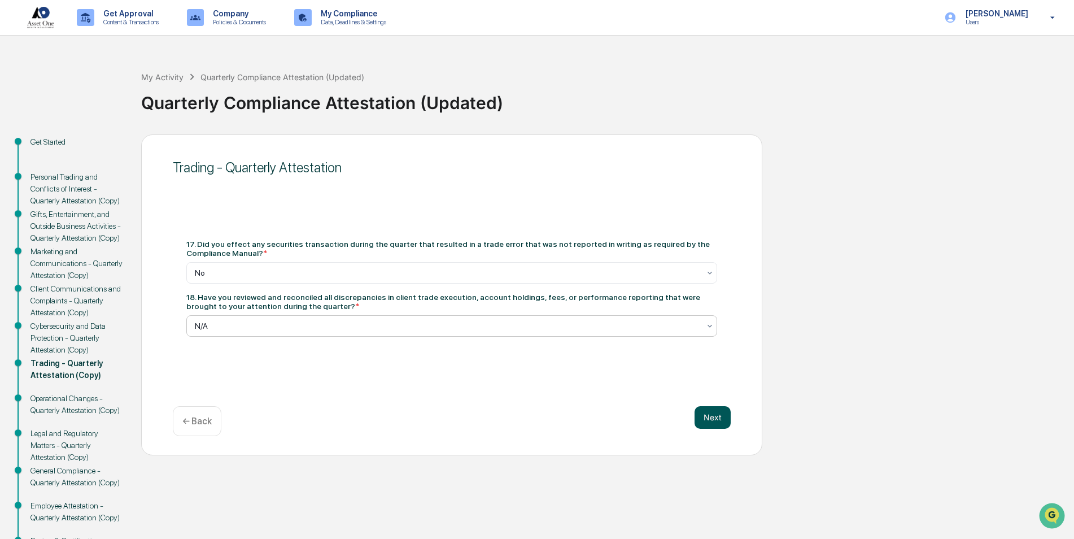
click at [710, 413] on button "Next" at bounding box center [712, 417] width 36 height 23
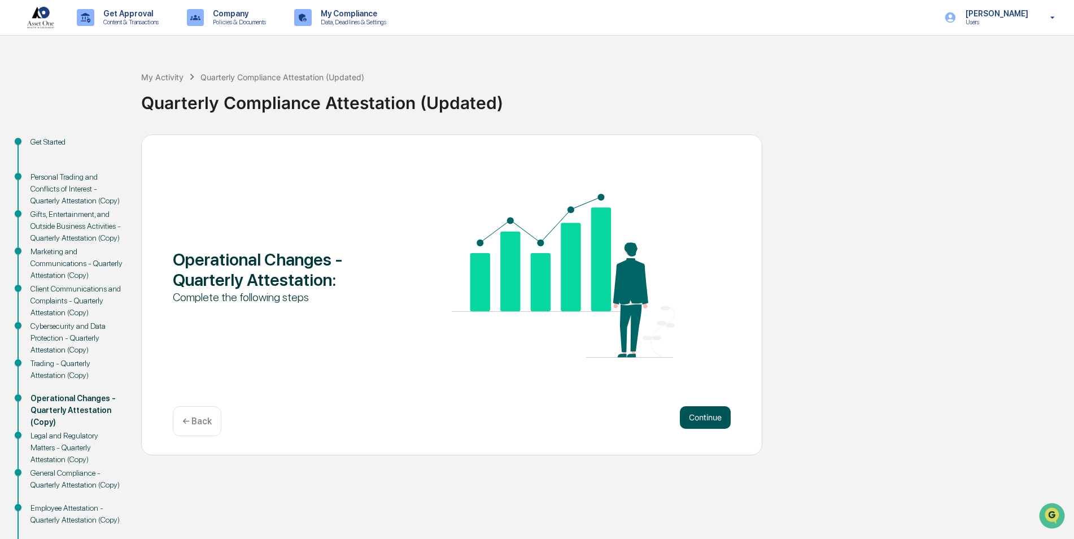
click at [687, 412] on button "Continue" at bounding box center [705, 417] width 51 height 23
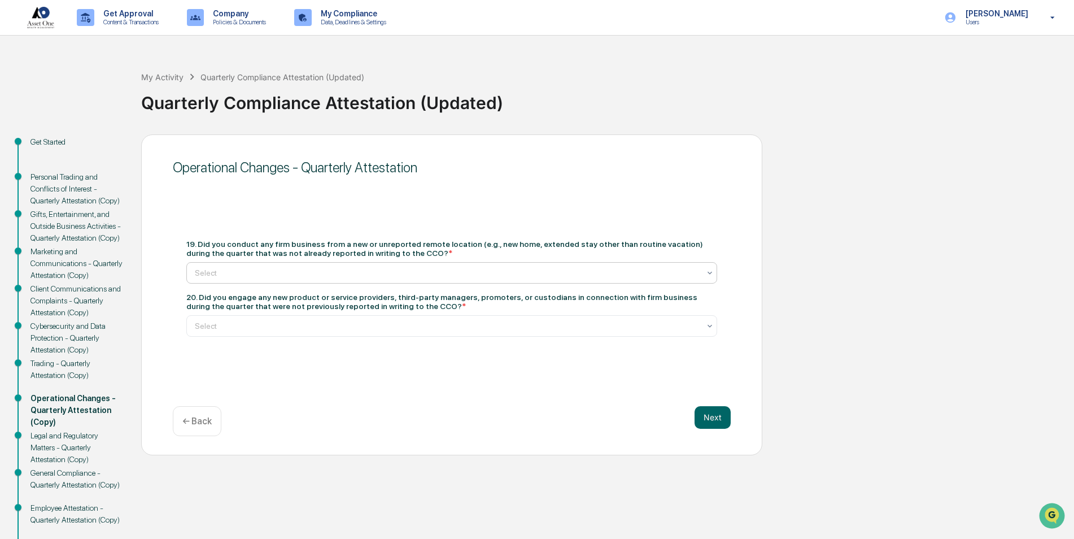
click at [341, 272] on div at bounding box center [447, 272] width 505 height 11
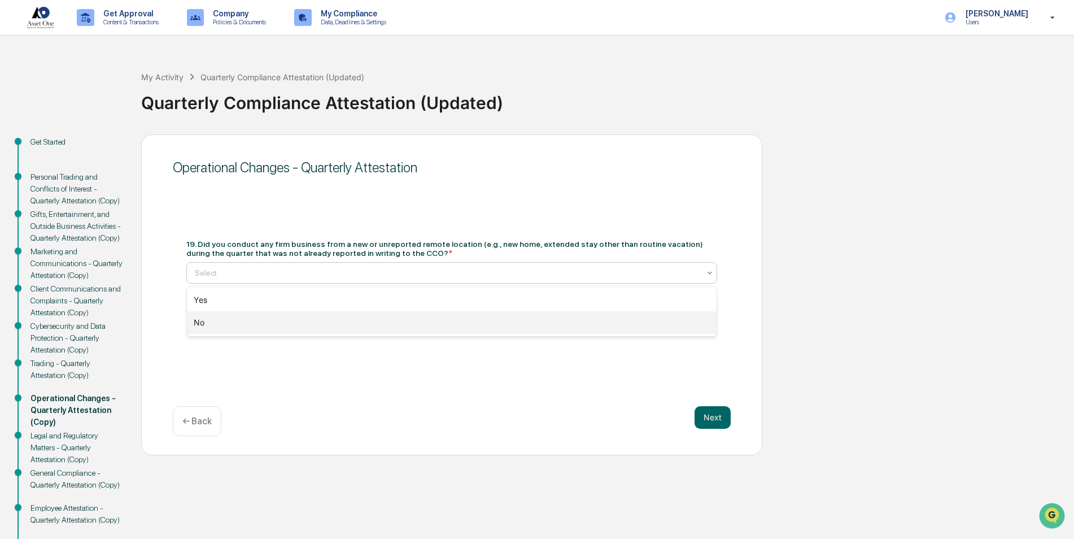
click at [299, 321] on div "No" at bounding box center [452, 322] width 530 height 23
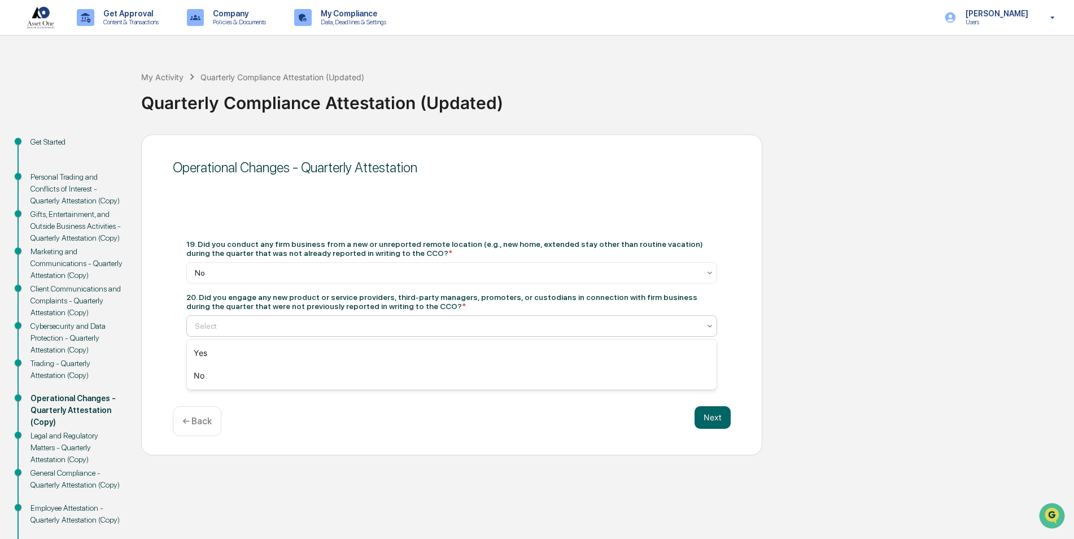
click at [311, 321] on div at bounding box center [447, 325] width 505 height 11
click at [273, 370] on div "No" at bounding box center [452, 375] width 530 height 23
click at [723, 421] on button "Next" at bounding box center [712, 417] width 36 height 23
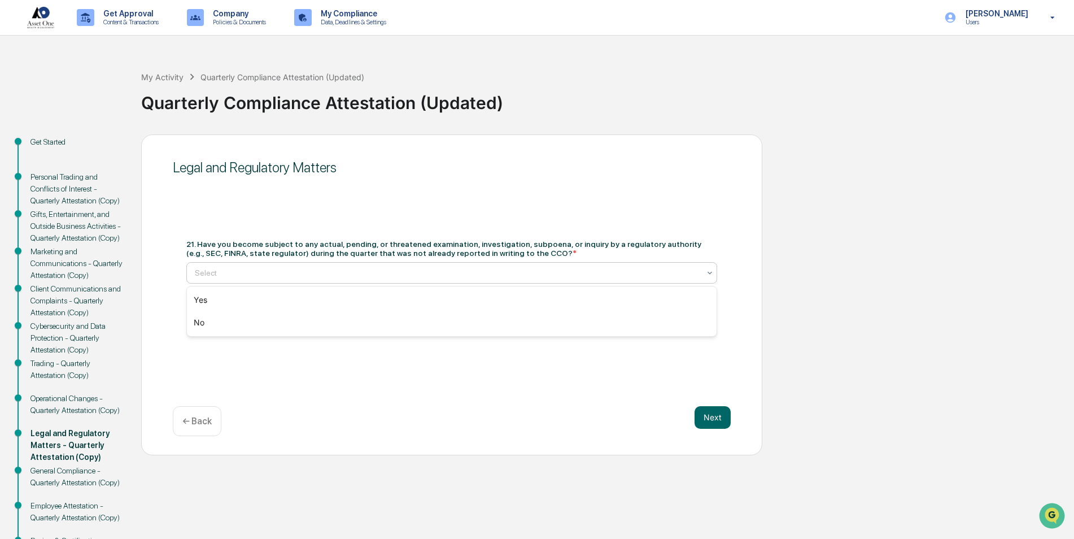
click at [285, 278] on div at bounding box center [447, 272] width 505 height 11
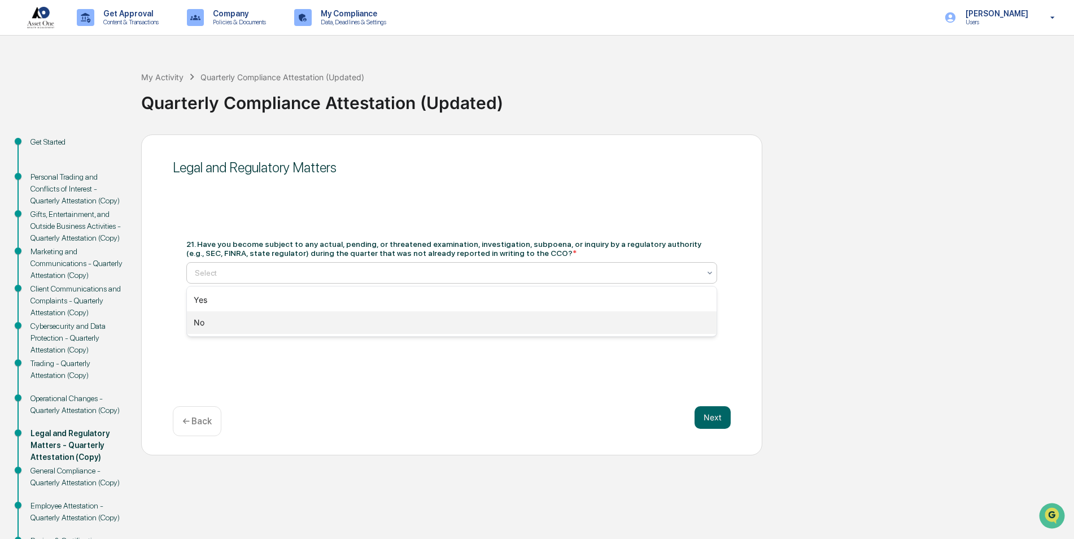
click at [277, 326] on div "No" at bounding box center [452, 322] width 530 height 23
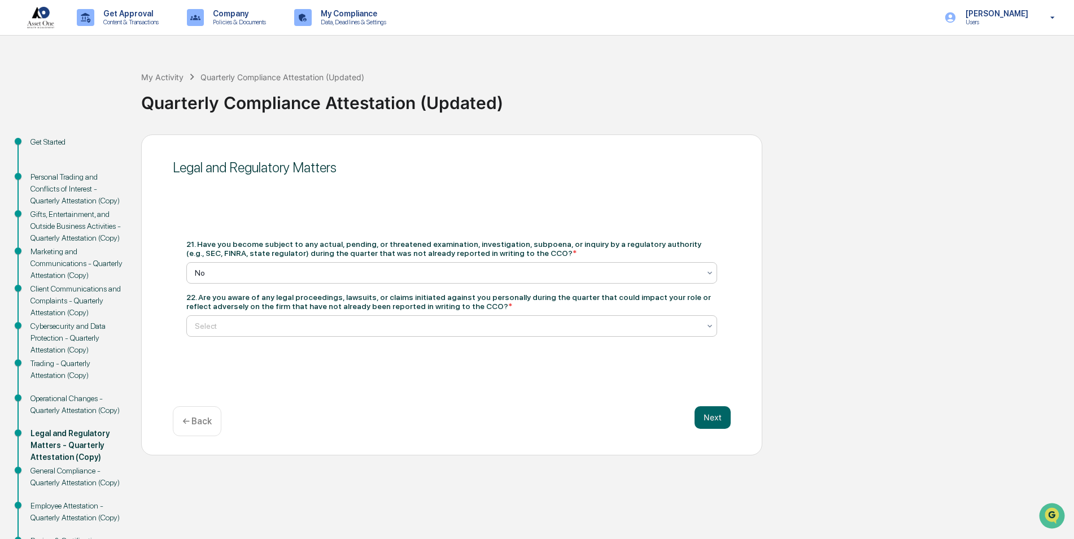
click at [304, 326] on div at bounding box center [447, 325] width 505 height 11
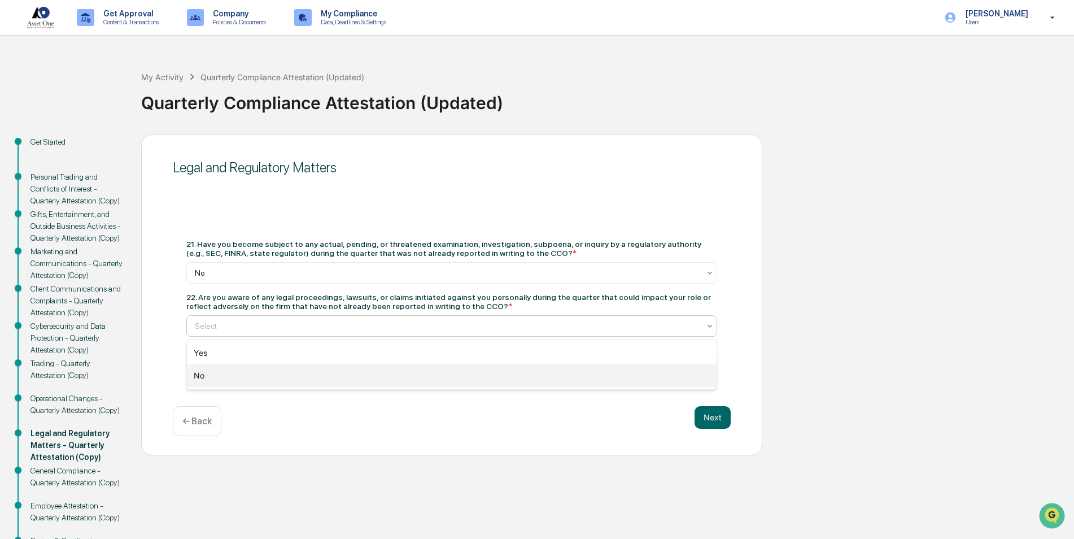
click at [295, 376] on div "No" at bounding box center [452, 375] width 530 height 23
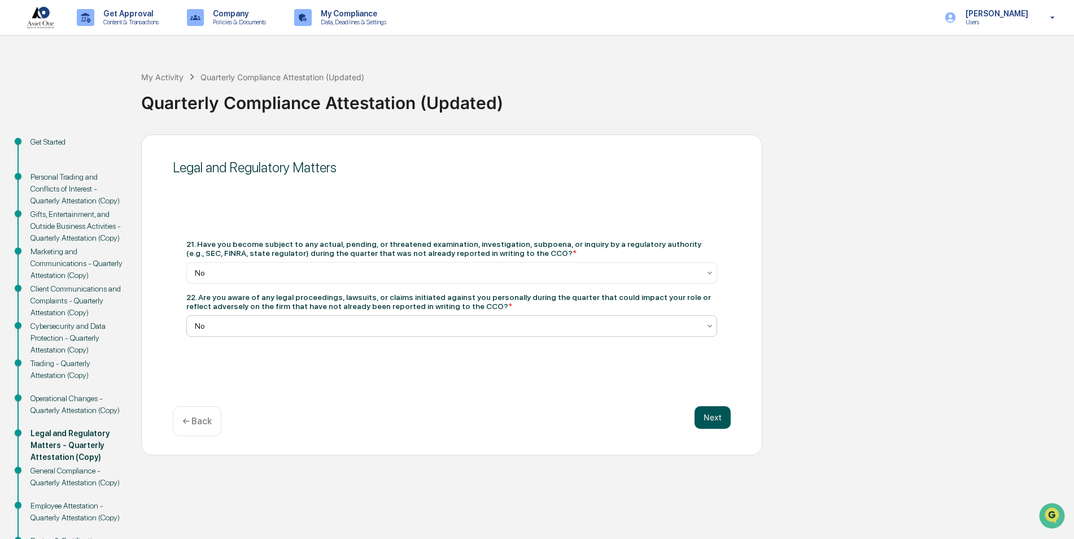
click at [722, 418] on button "Next" at bounding box center [712, 417] width 36 height 23
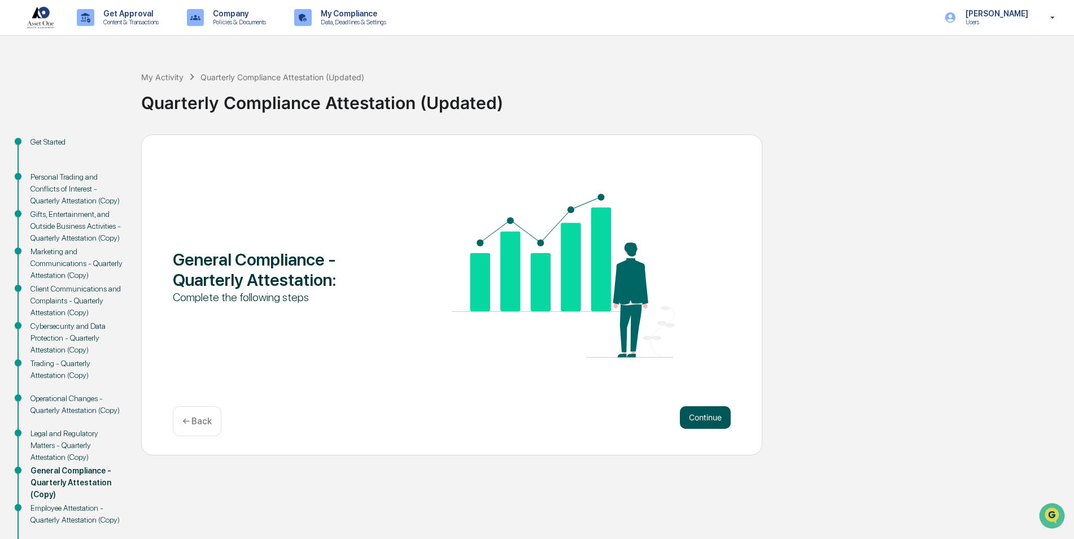
click at [704, 413] on button "Continue" at bounding box center [705, 417] width 51 height 23
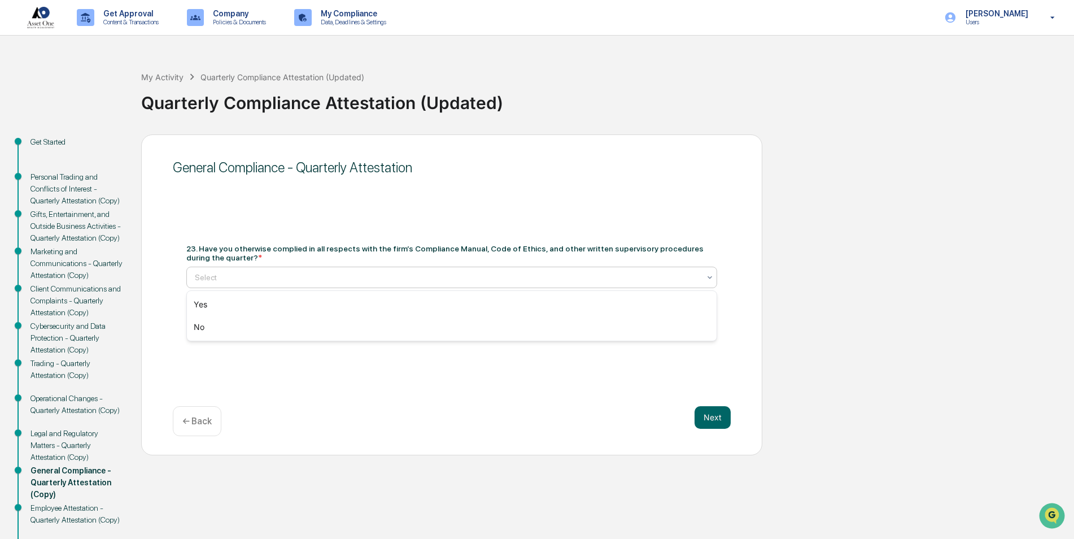
click at [315, 282] on div at bounding box center [447, 277] width 505 height 11
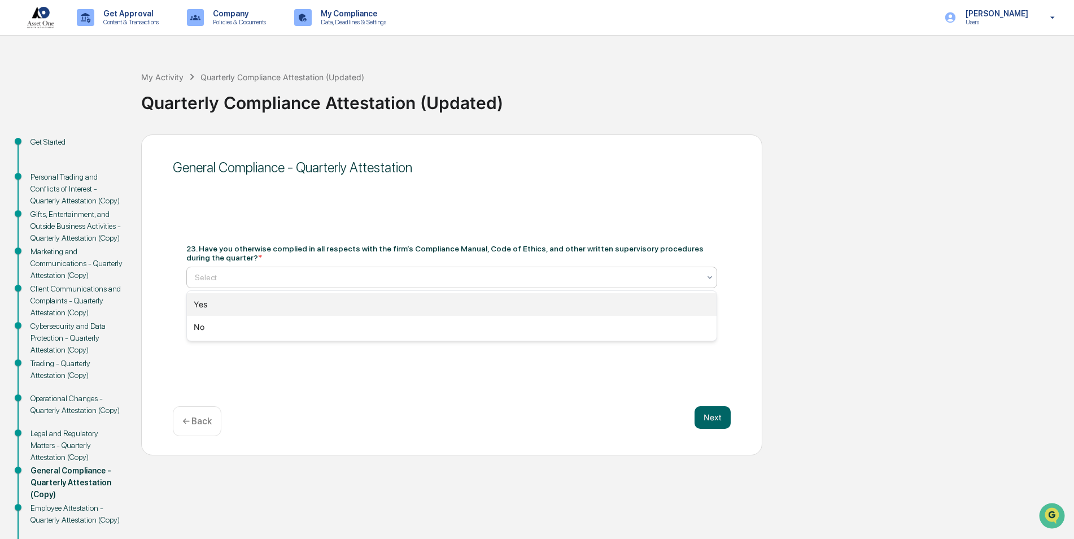
click at [302, 305] on div "Yes" at bounding box center [452, 304] width 530 height 23
click at [304, 325] on div at bounding box center [447, 321] width 505 height 11
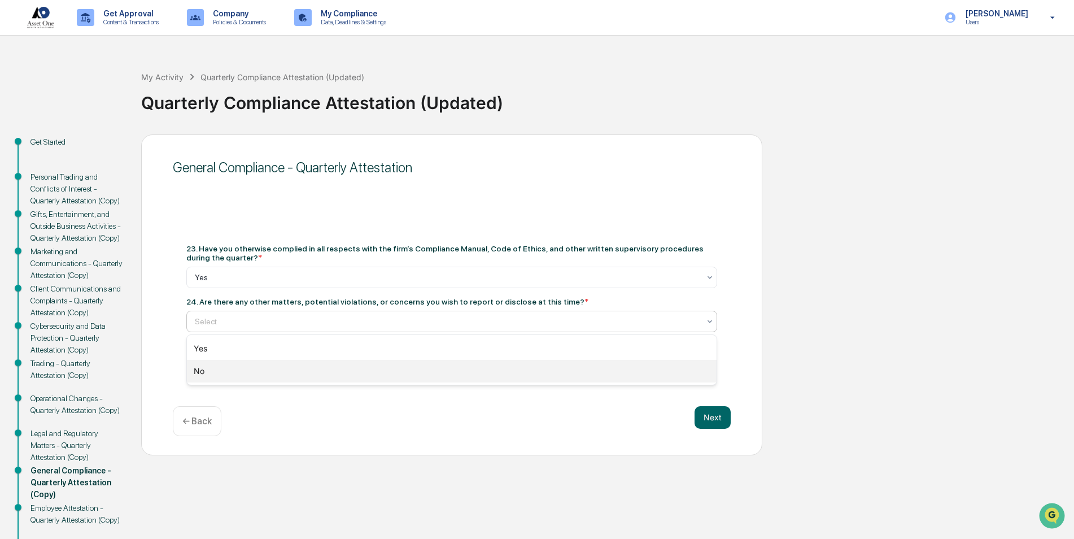
click at [301, 367] on div "No" at bounding box center [452, 371] width 530 height 23
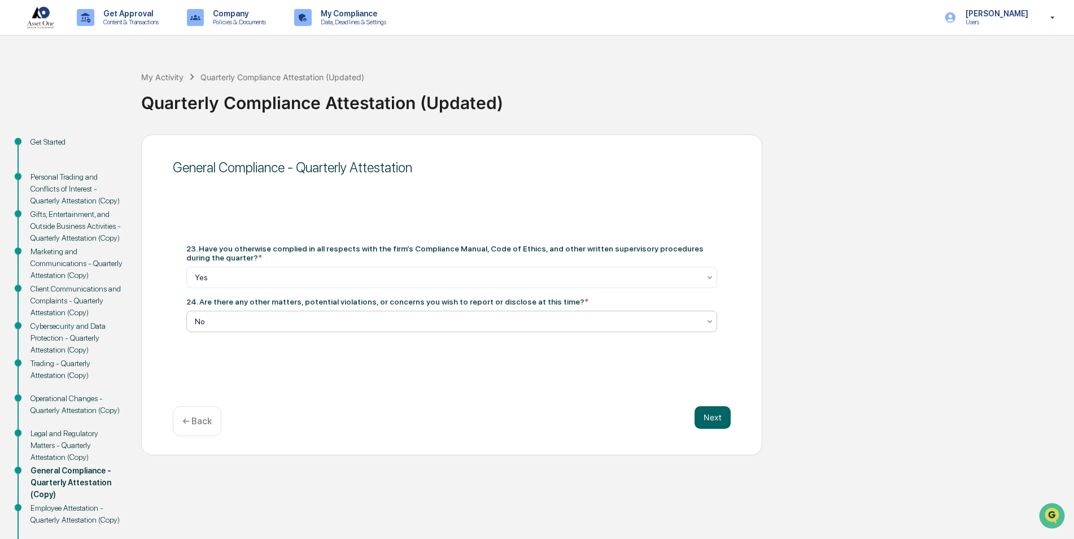
click at [690, 414] on div "Next ← Back" at bounding box center [452, 421] width 558 height 30
click at [705, 417] on button "Next" at bounding box center [712, 417] width 36 height 23
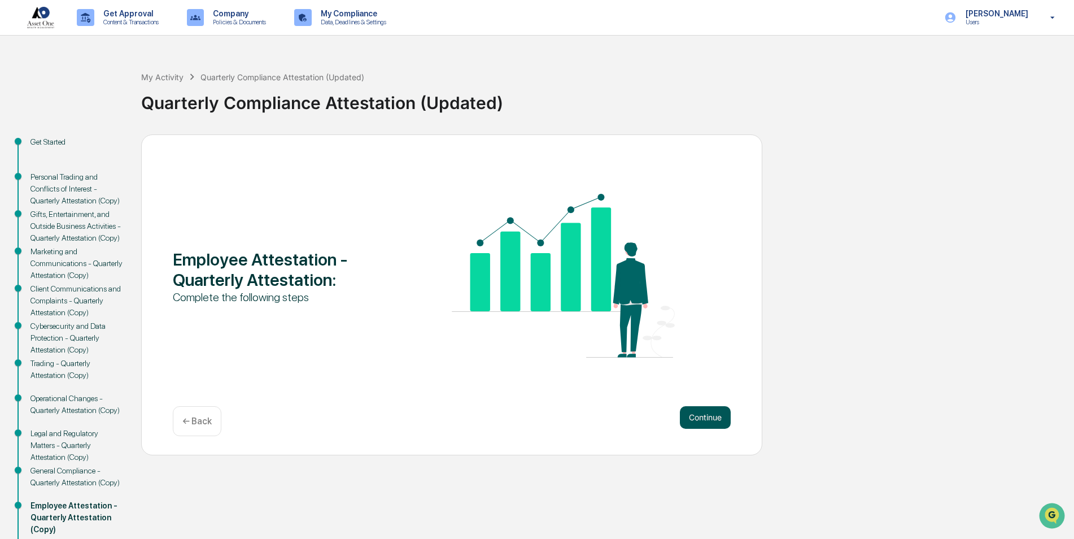
click at [706, 415] on button "Continue" at bounding box center [705, 417] width 51 height 23
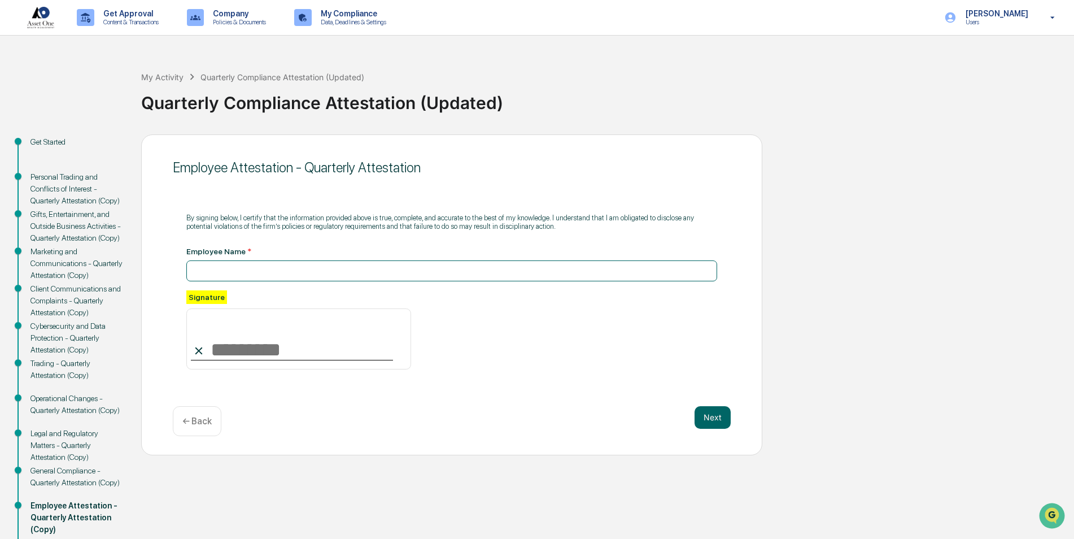
click at [326, 267] on input at bounding box center [451, 270] width 531 height 21
type input "**********"
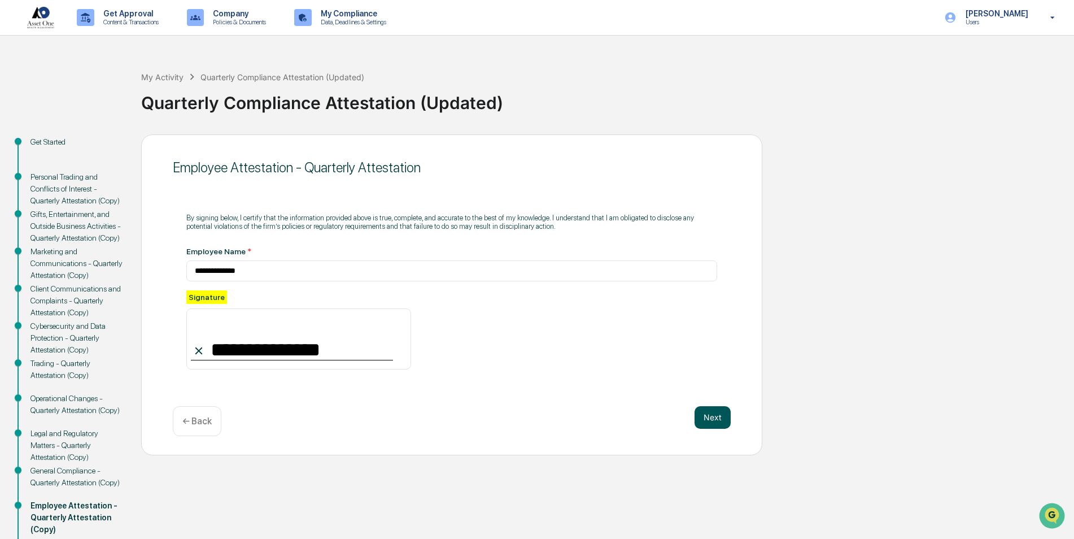
click at [721, 420] on button "Next" at bounding box center [712, 417] width 36 height 23
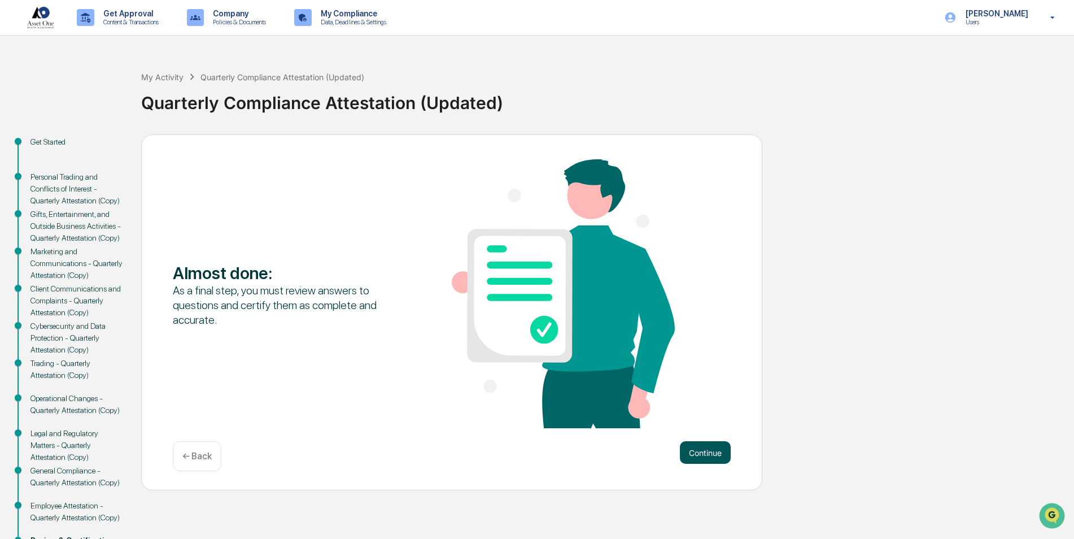
click at [691, 452] on button "Continue" at bounding box center [705, 452] width 51 height 23
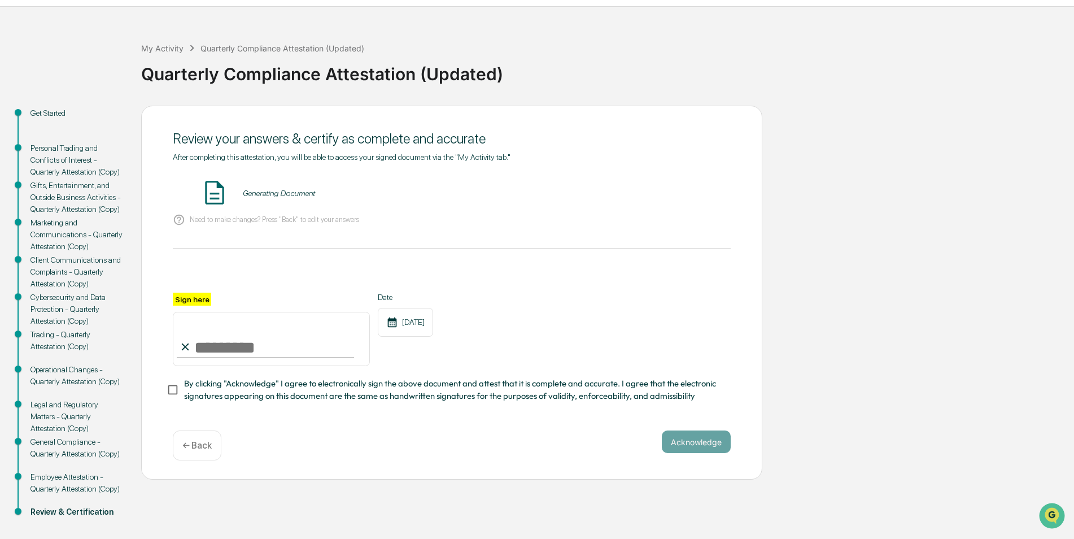
scroll to position [42, 0]
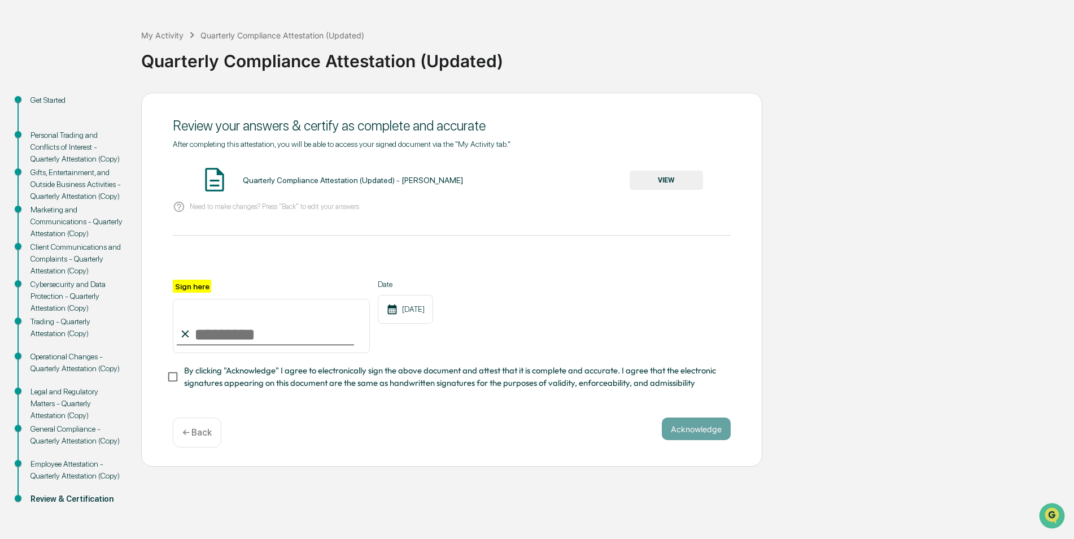
click at [287, 334] on input "Sign here" at bounding box center [271, 326] width 197 height 54
type input "**********"
click at [209, 375] on span "By clicking "Acknowledge" I agree to electronically sign the above document and…" at bounding box center [453, 376] width 538 height 25
click at [701, 437] on button "Acknowledge" at bounding box center [696, 428] width 69 height 23
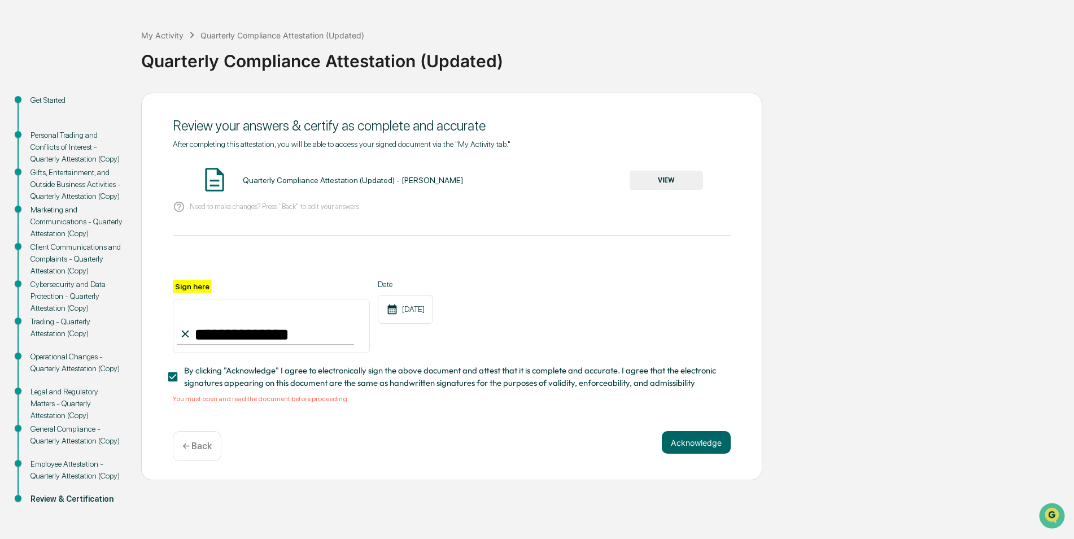
click at [662, 186] on button "VIEW" at bounding box center [666, 180] width 73 height 19
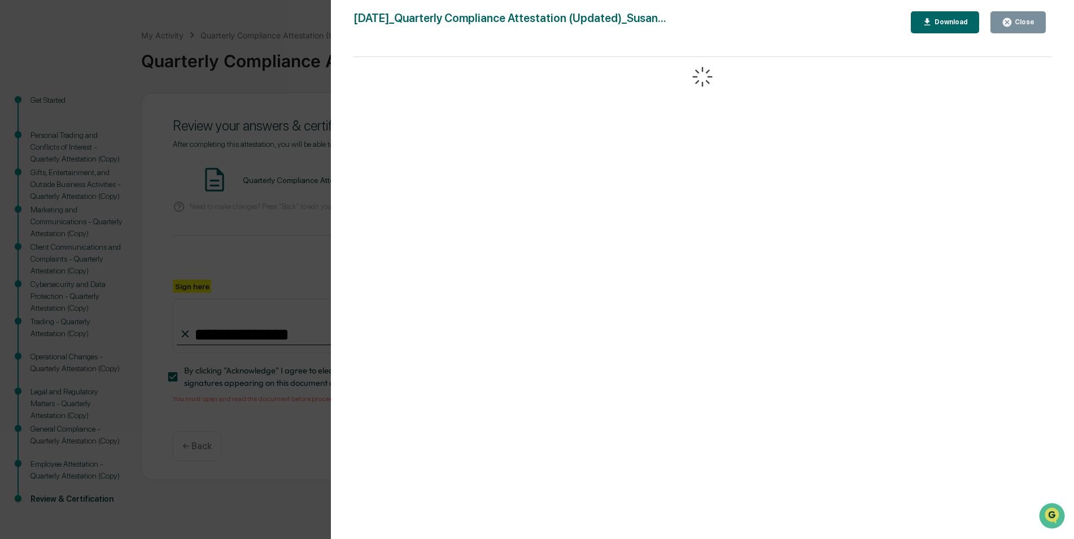
click at [309, 156] on div "Version History [DATE] 03:12 PM [PERSON_NAME] [DATE]_Quarterly Compliance Attes…" at bounding box center [537, 269] width 1074 height 539
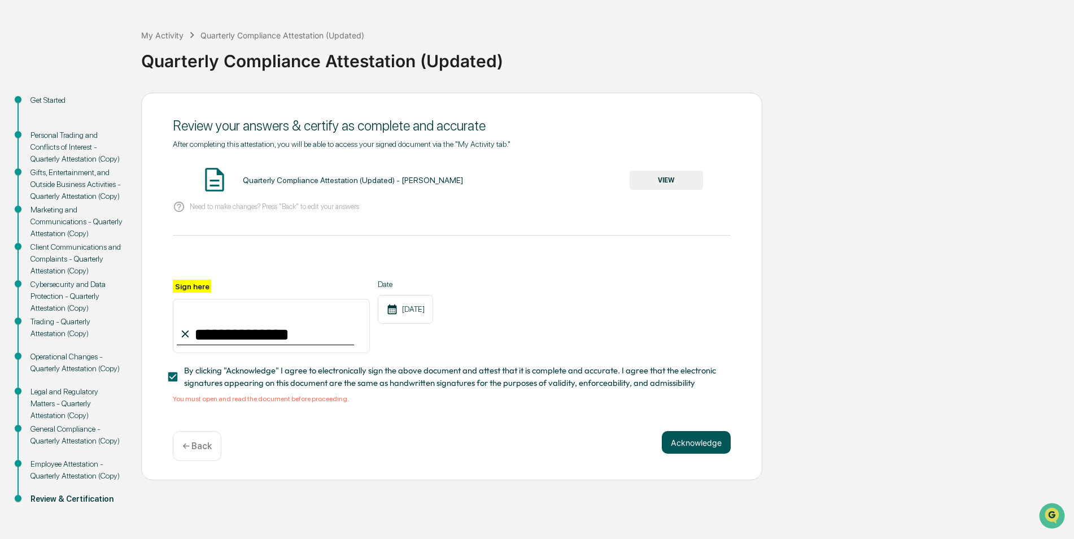
click at [685, 443] on button "Acknowledge" at bounding box center [696, 442] width 69 height 23
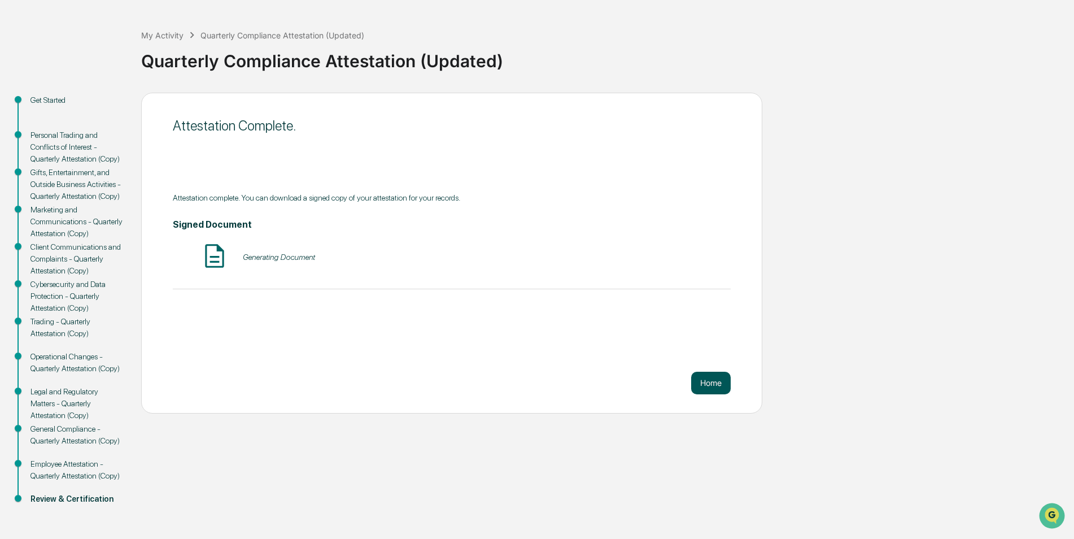
click at [701, 377] on button "Home" at bounding box center [711, 383] width 40 height 23
